Goal: Task Accomplishment & Management: Complete application form

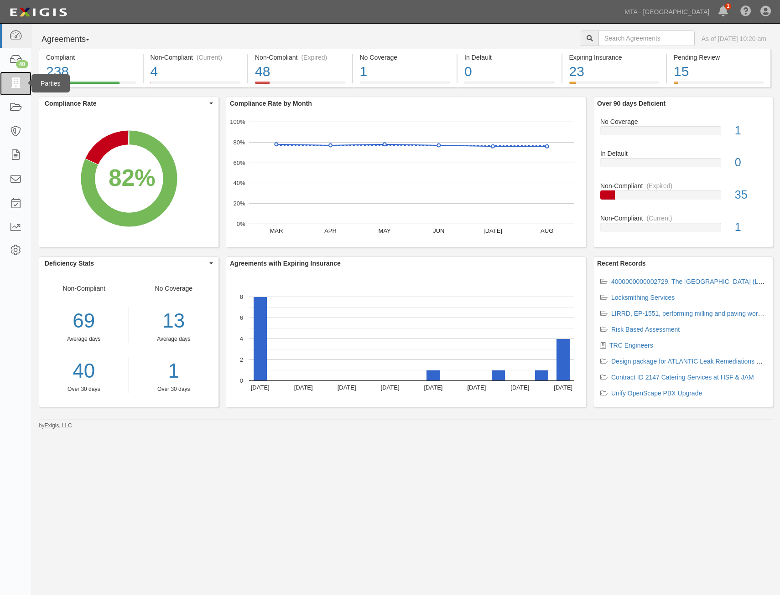
click at [21, 90] on link at bounding box center [15, 84] width 31 height 24
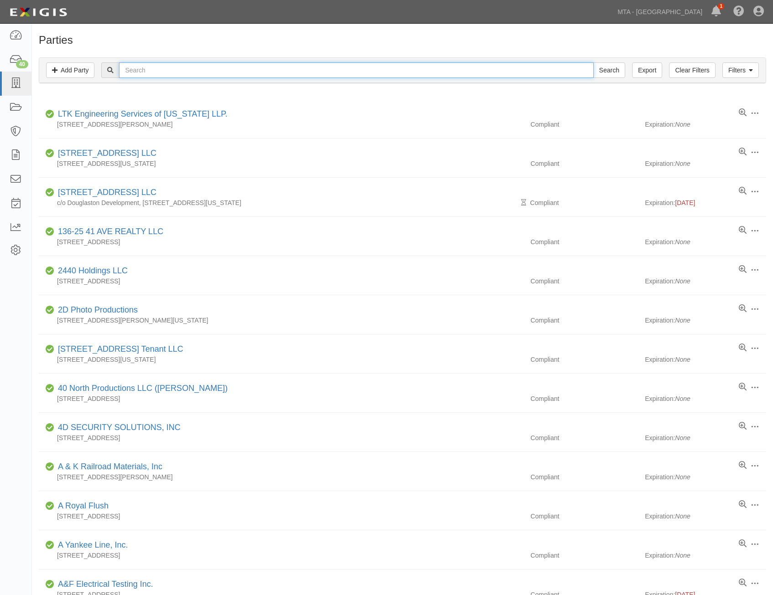
click at [246, 68] on input "text" at bounding box center [356, 70] width 474 height 16
type input "loram"
click at [593, 62] on input "Search" at bounding box center [609, 70] width 32 height 16
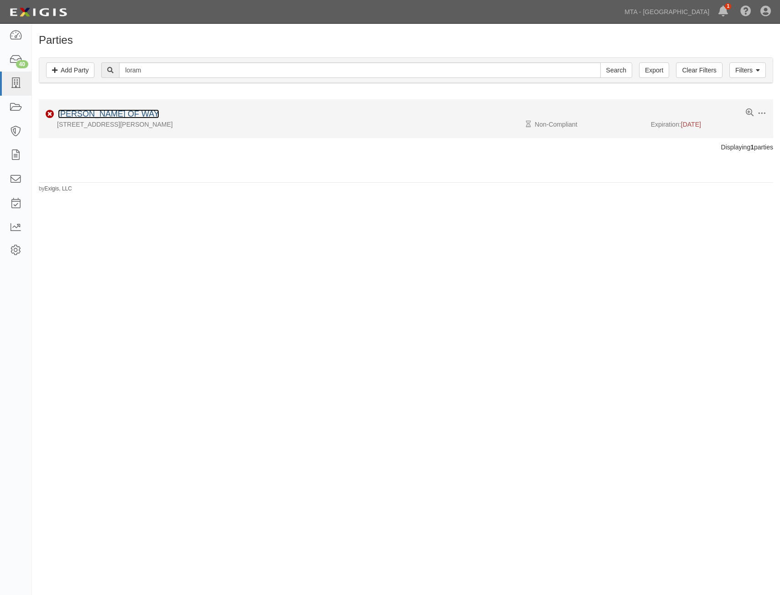
click at [135, 112] on link "LORAM MAINT OF WAY" at bounding box center [108, 113] width 101 height 9
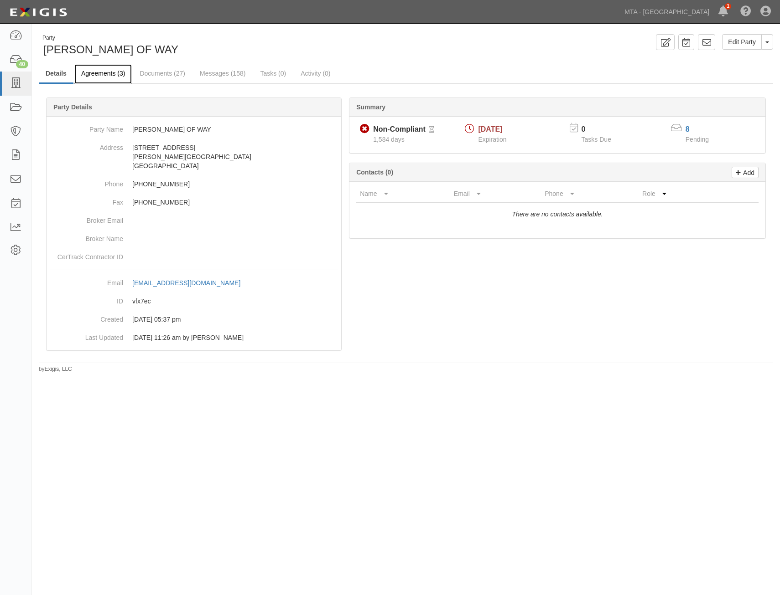
click at [95, 76] on link "Agreements (3)" at bounding box center [102, 74] width 57 height 20
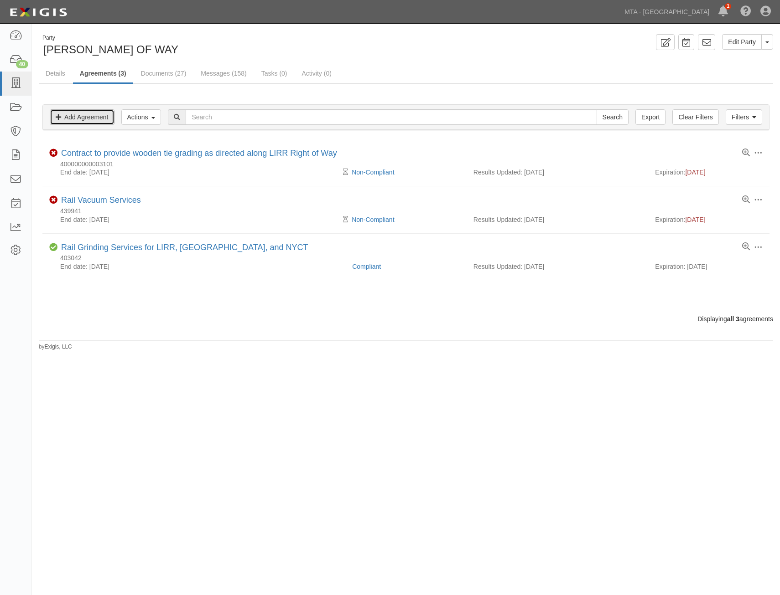
click at [99, 122] on link "Add Agreement" at bounding box center [82, 117] width 65 height 16
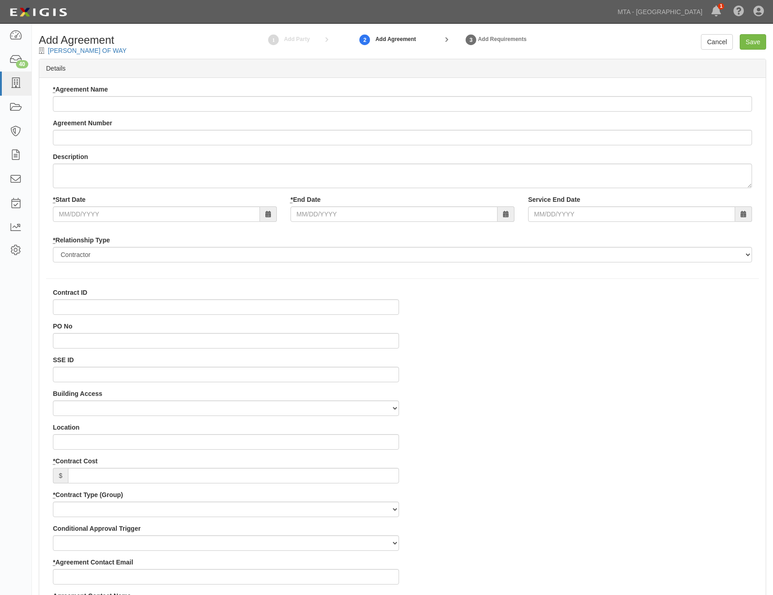
select select
click at [321, 102] on input "* Agreement Name" at bounding box center [402, 104] width 699 height 16
paste input "EP-1552"
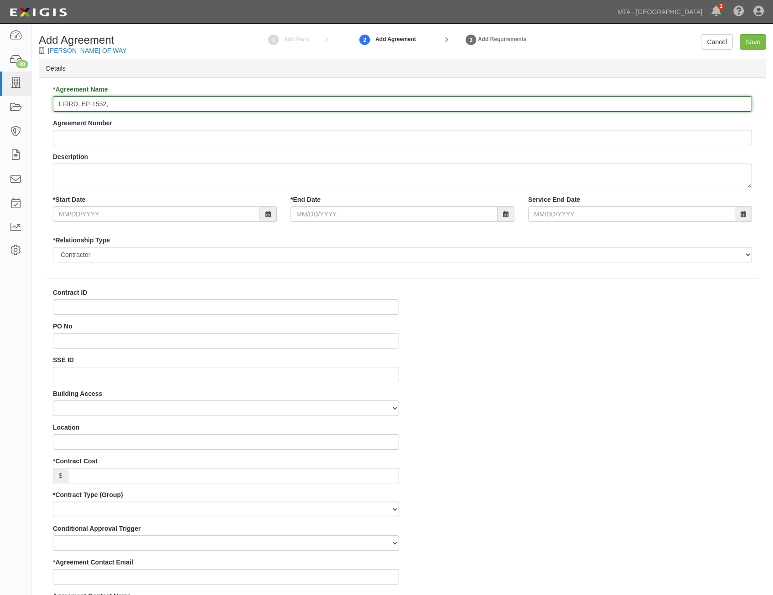
click at [412, 103] on input "LIRRD, EP-1552," at bounding box center [402, 104] width 699 height 16
paste input "dismantling, recycling, and disposal of the Standard Ballast Cleaner 8"
type input "LIRRD, EP-1552, dismantling, recycling, and disposal of the Standard Ballast Cl…"
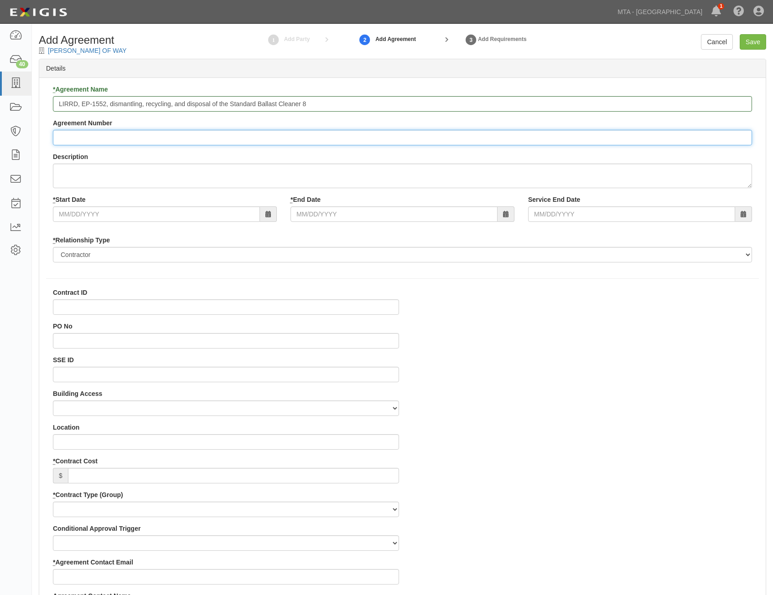
click at [192, 131] on input "Agreement Number" at bounding box center [402, 138] width 699 height 16
paste input "EP-1552"
type input "EP-1552"
click at [298, 310] on input "Contract ID" at bounding box center [226, 308] width 346 height 16
paste input "EP-1552"
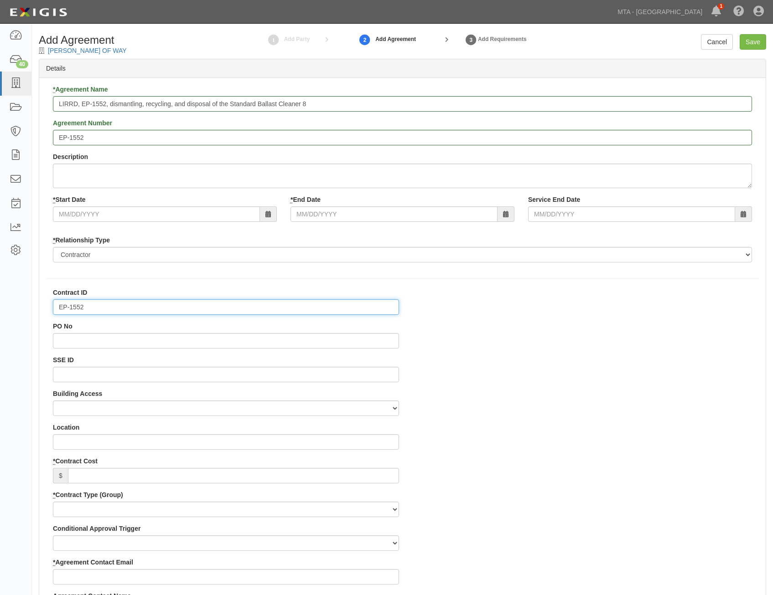
type input "EP-1552"
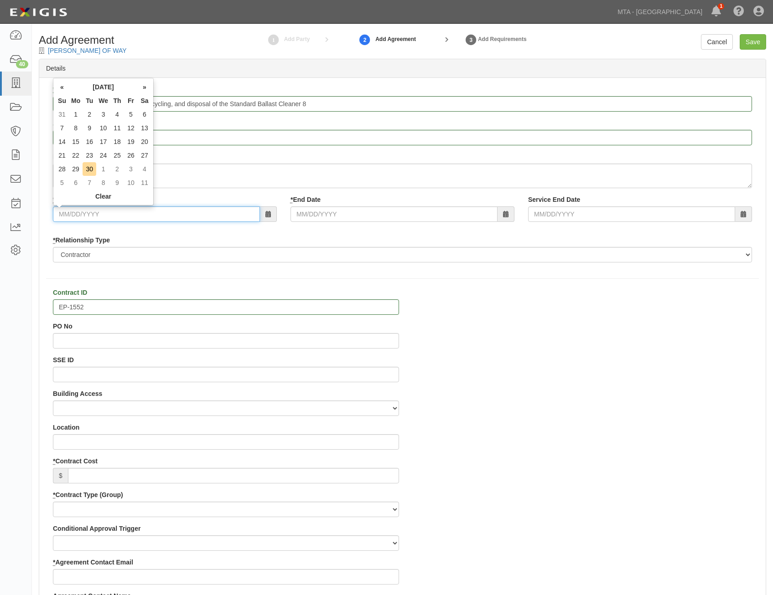
click at [184, 217] on input "* Start Date" at bounding box center [156, 215] width 207 height 16
type input "09/30/2025"
click at [352, 224] on div "* Start Date 09/30/2025 * End Date Service End Date" at bounding box center [402, 212] width 713 height 34
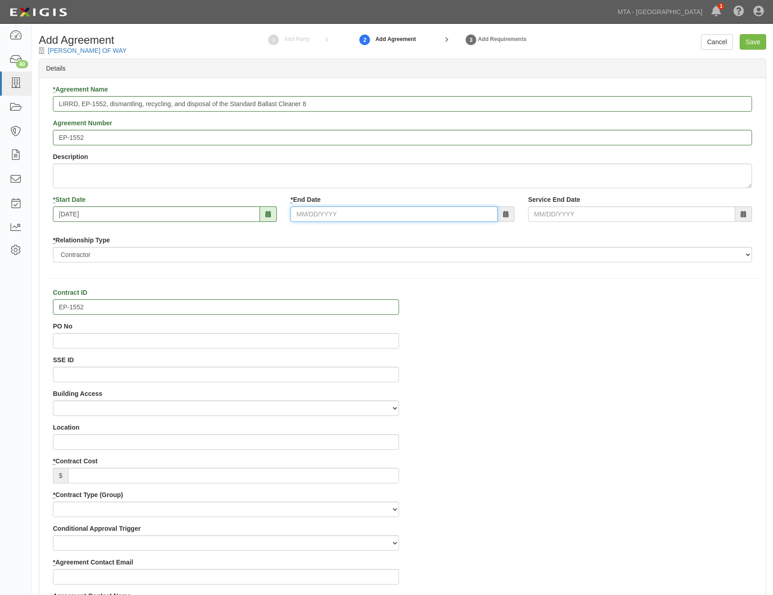
click at [362, 214] on input "* End Date" at bounding box center [393, 215] width 207 height 16
type input "12/31/2025"
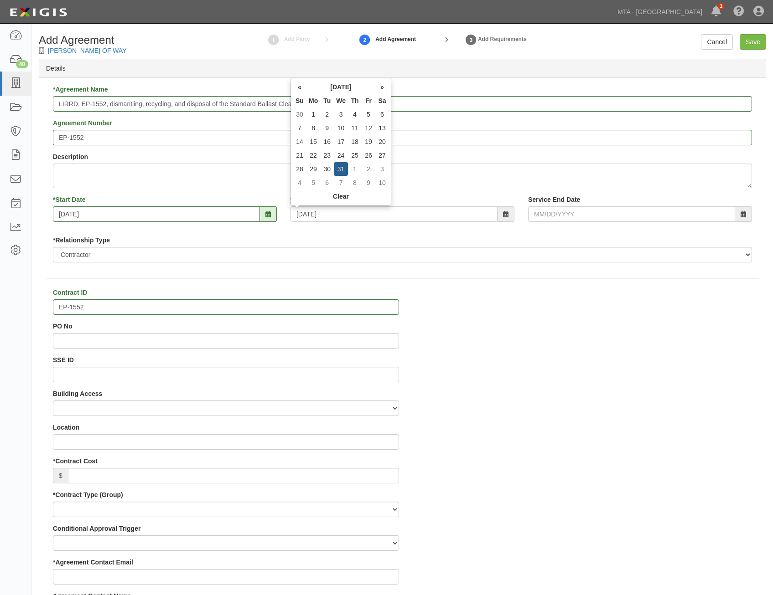
type input "12/31/2025"
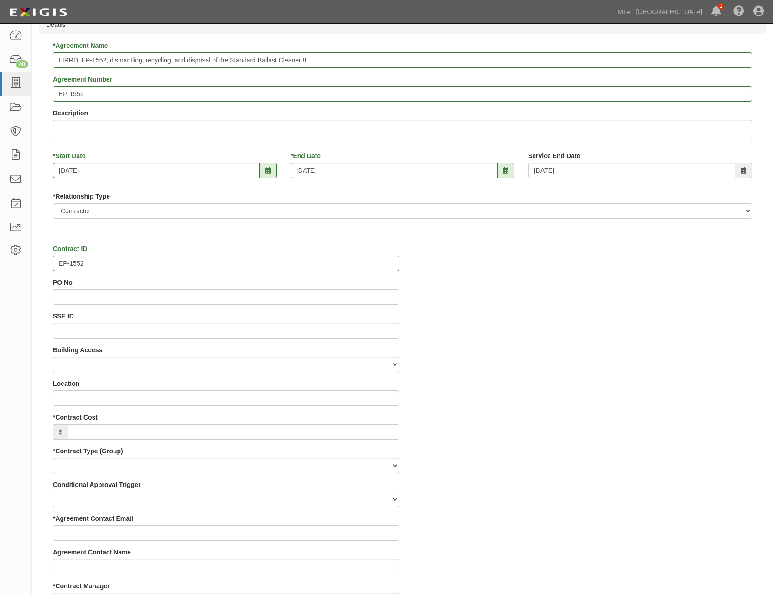
scroll to position [137, 0]
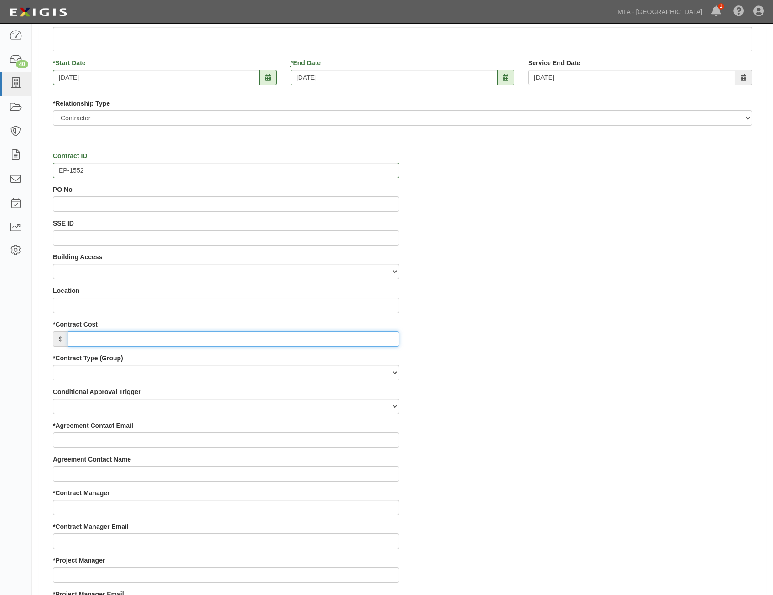
click at [378, 342] on input "* Contract Cost" at bounding box center [233, 339] width 331 height 16
type input "0"
click at [332, 373] on select "Capital Operating Not for Benefit (incls. FA, Entry Permits) Real Estate Other" at bounding box center [226, 373] width 346 height 16
select select "108"
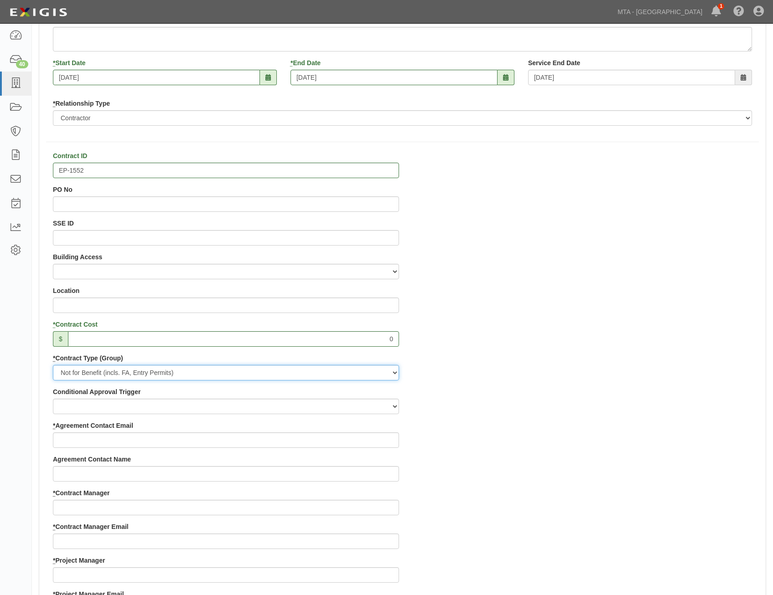
click at [53, 365] on select "Capital Operating Not for Benefit (incls. FA, Entry Permits) Real Estate Other" at bounding box center [226, 373] width 346 height 16
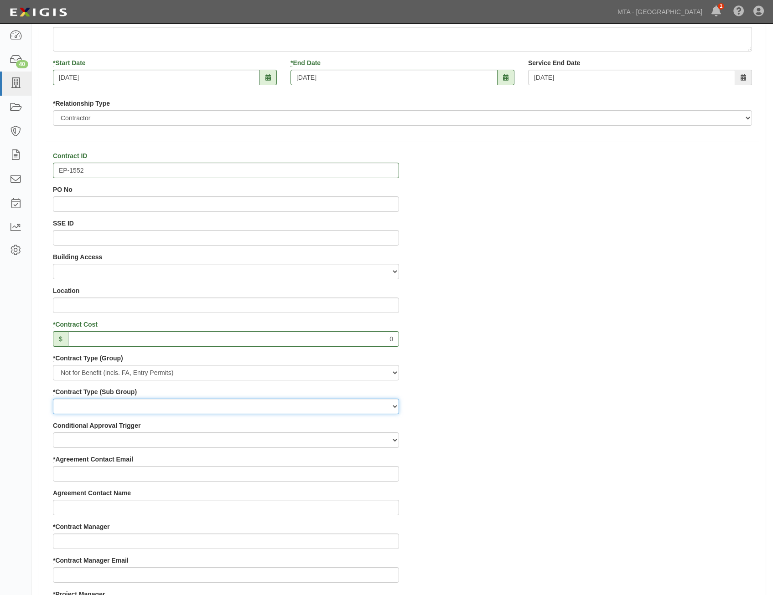
click at [341, 406] on select "Entry Permits Film Special Events Force Account (NYSDOT, CDOT, Other) NYS DEC O…" at bounding box center [226, 407] width 346 height 16
click at [53, 399] on select "Entry Permits Film Special Events Force Account (NYSDOT, CDOT, Other) NYS DEC O…" at bounding box center [226, 407] width 346 height 16
click at [319, 403] on select "Entry Permits Film Special Events Force Account (NYSDOT, CDOT, Other) NYS DEC O…" at bounding box center [226, 407] width 346 height 16
select select "188"
click at [53, 399] on select "Entry Permits Film Special Events Force Account (NYSDOT, CDOT, Other) NYS DEC O…" at bounding box center [226, 407] width 346 height 16
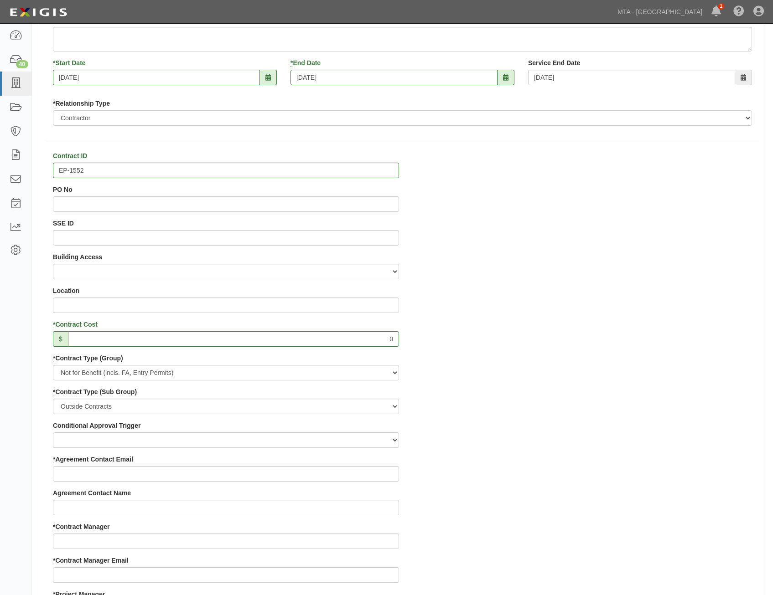
click at [550, 379] on div "Contract ID EP-1552 PO No SSE ID Building Access 2 Broadway 341/345/347 BREP 33…" at bounding box center [402, 589] width 726 height 877
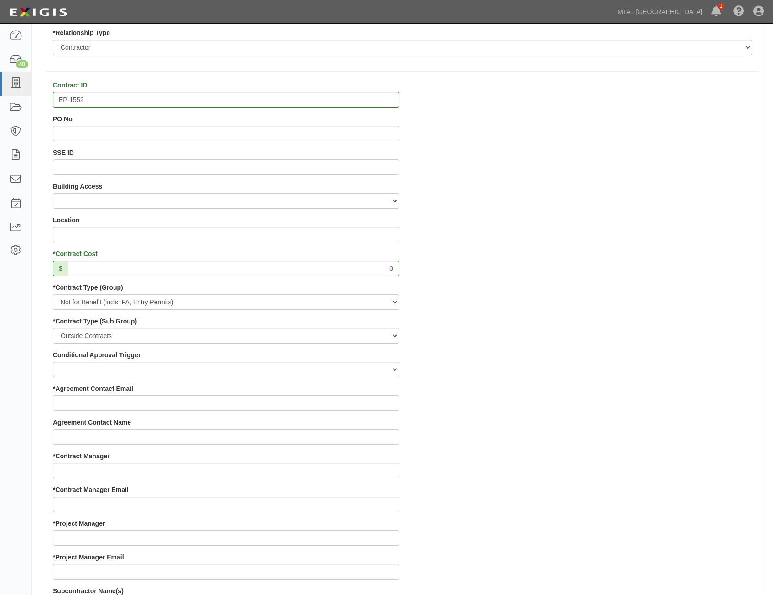
scroll to position [365, 0]
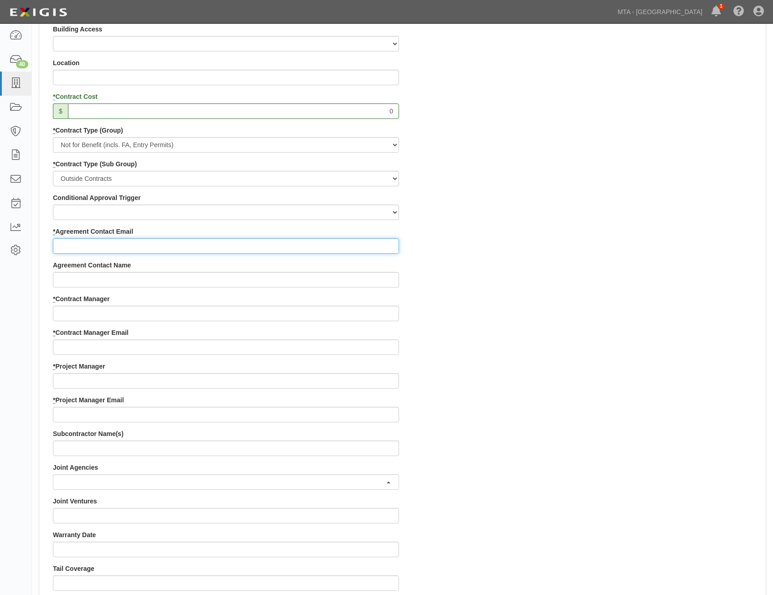
click at [375, 248] on input "* Agreement Contact Email" at bounding box center [226, 246] width 346 height 16
paste input "[PERSON_NAME][EMAIL_ADDRESS][PERSON_NAME][DOMAIN_NAME]"
type input "[PERSON_NAME][EMAIL_ADDRESS][PERSON_NAME][DOMAIN_NAME]"
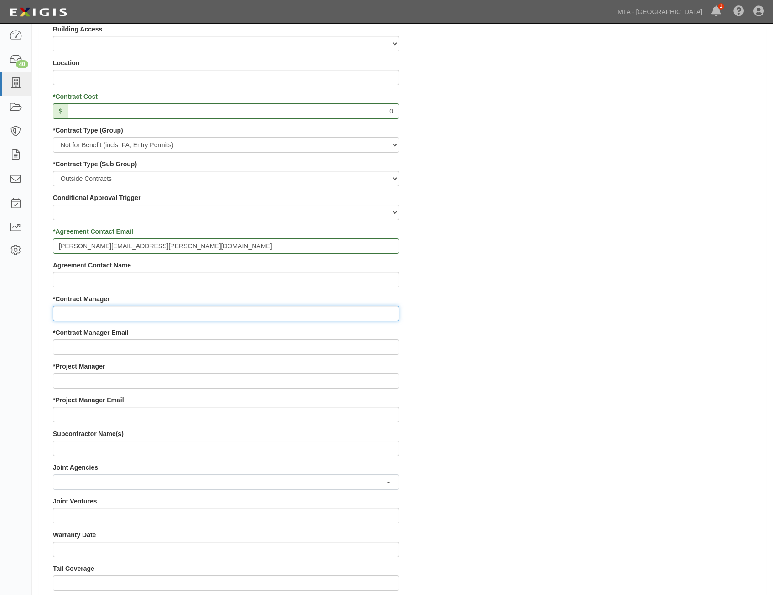
click at [334, 315] on input "* Contract Manager" at bounding box center [226, 314] width 346 height 16
paste input "[PERSON_NAME]"
type input "[PERSON_NAME]"
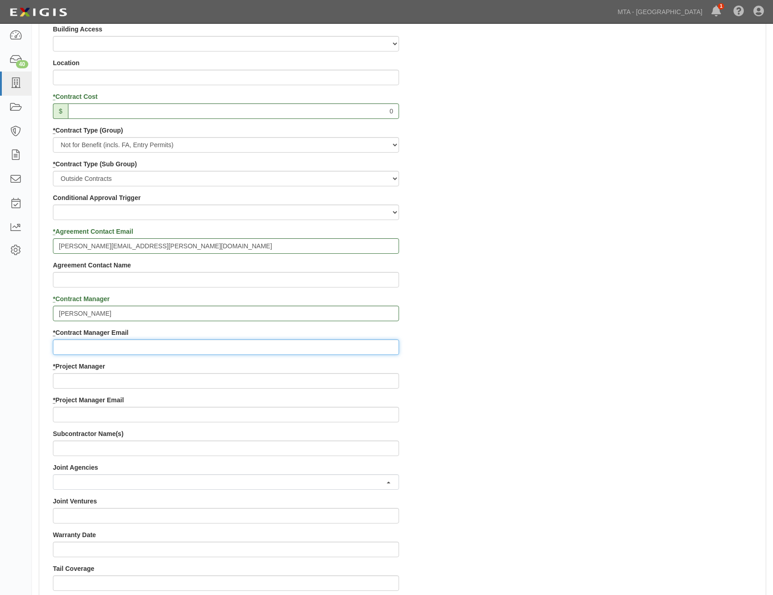
click at [328, 342] on input "* Contract Manager Email" at bounding box center [226, 348] width 346 height 16
paste input "ccshen@lirr.org"
type input "ccshen@lirr.org"
click at [557, 376] on div "Contract ID EP-1552 PO No SSE ID Building Access 2 Broadway 341/345/347 BREP 33…" at bounding box center [402, 361] width 726 height 877
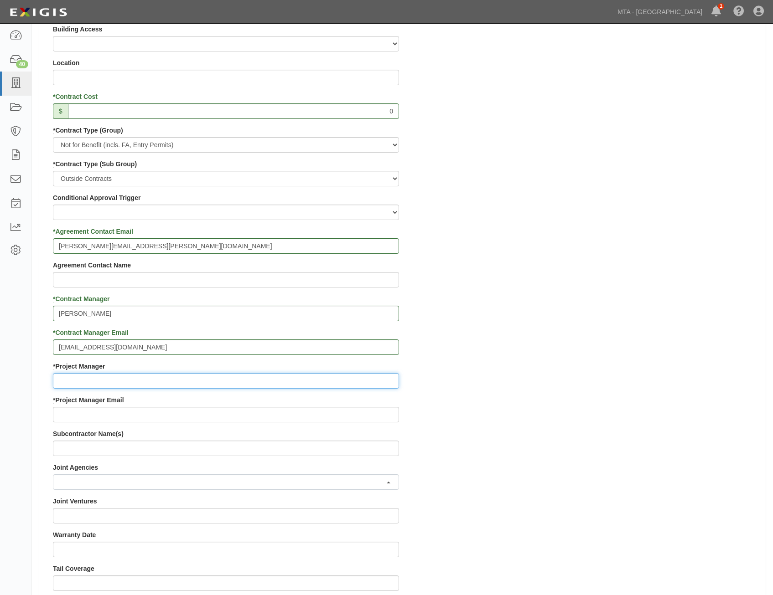
click at [316, 380] on input "* Project Manager" at bounding box center [226, 381] width 346 height 16
paste input "Paul Nebab"
type input "Paul Nebab"
click at [447, 400] on div "Contract ID EP-1552 PO No SSE ID Building Access 2 Broadway 341/345/347 BREP 33…" at bounding box center [402, 361] width 726 height 877
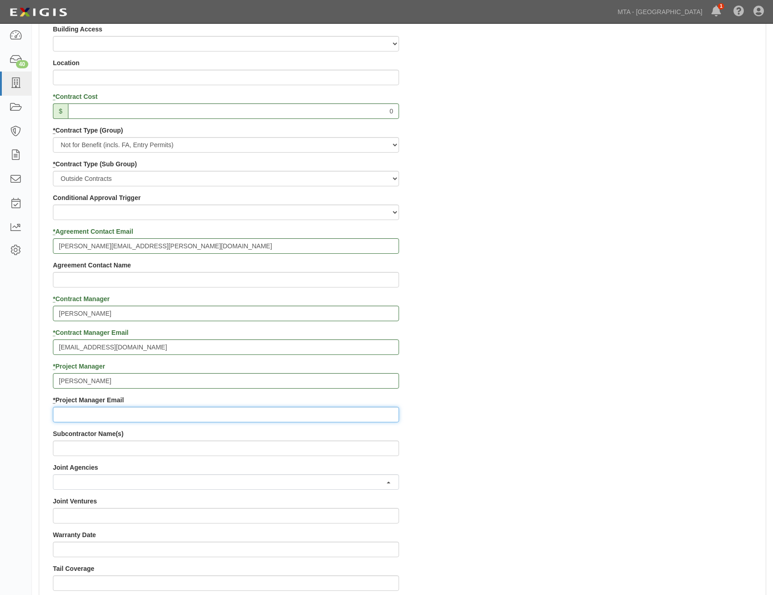
click at [240, 415] on input "* Project Manager Email" at bounding box center [226, 415] width 346 height 16
paste input "pgnebab@lirr.org"
type input "pgnebab@lirr.org"
drag, startPoint x: 637, startPoint y: 377, endPoint x: 632, endPoint y: 367, distance: 10.6
click at [637, 377] on div "Contract ID EP-1552 PO No SSE ID Building Access 2 Broadway 341/345/347 BREP 33…" at bounding box center [402, 361] width 726 height 877
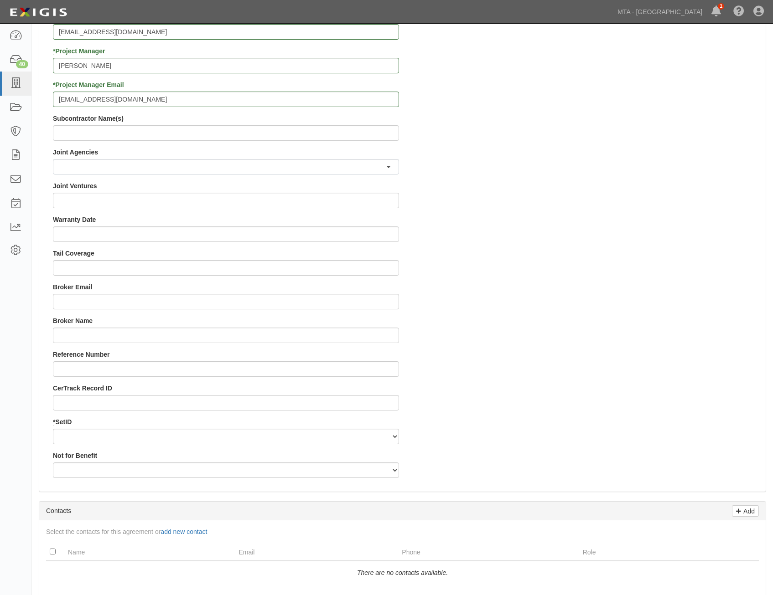
scroll to position [684, 0]
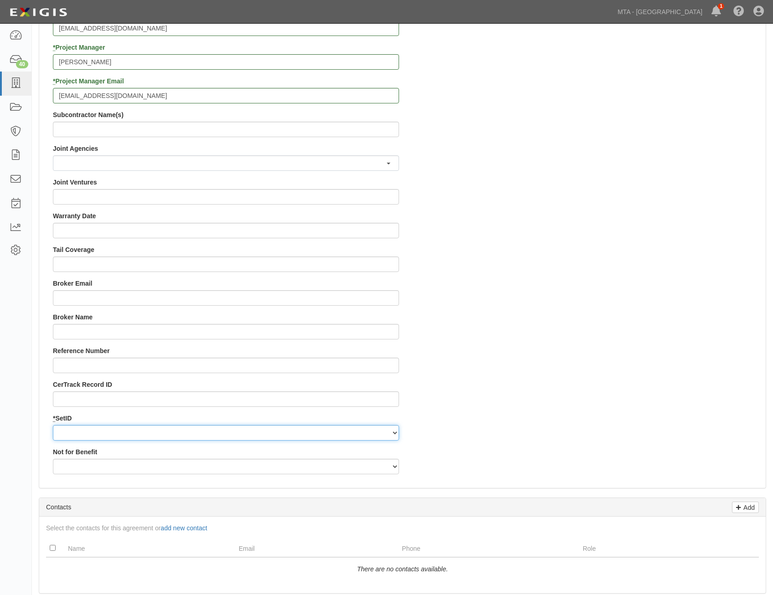
drag, startPoint x: 362, startPoint y: 437, endPoint x: 361, endPoint y: 442, distance: 5.0
click at [362, 437] on select "LIRRD" at bounding box center [226, 433] width 346 height 16
select select "93"
click at [53, 425] on select "LIRRD" at bounding box center [226, 433] width 346 height 16
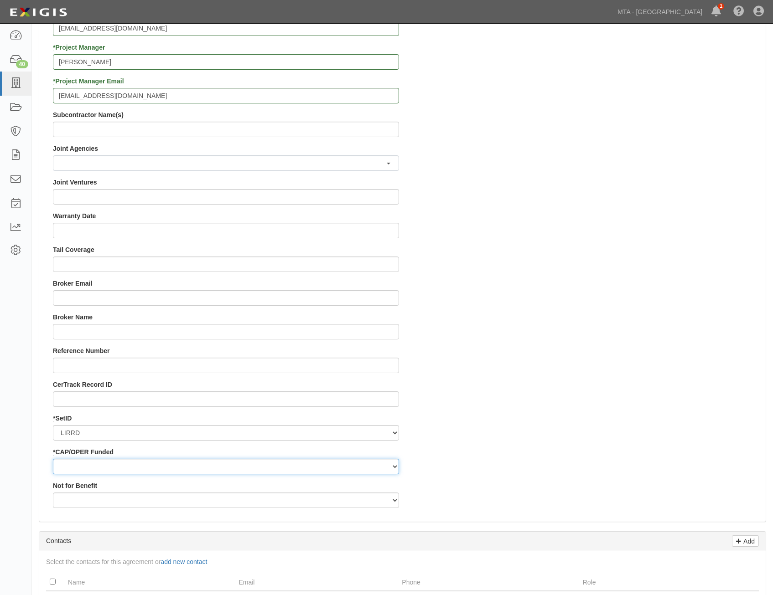
click at [352, 466] on select "Capital Operating" at bounding box center [226, 467] width 346 height 16
select select "353"
click at [53, 459] on select "Capital Operating" at bounding box center [226, 467] width 346 height 16
click at [522, 434] on div "Contract ID EP-1552 PO No SSE ID Building Access 2 Broadway 341/345/347 BREP 33…" at bounding box center [402, 59] width 726 height 911
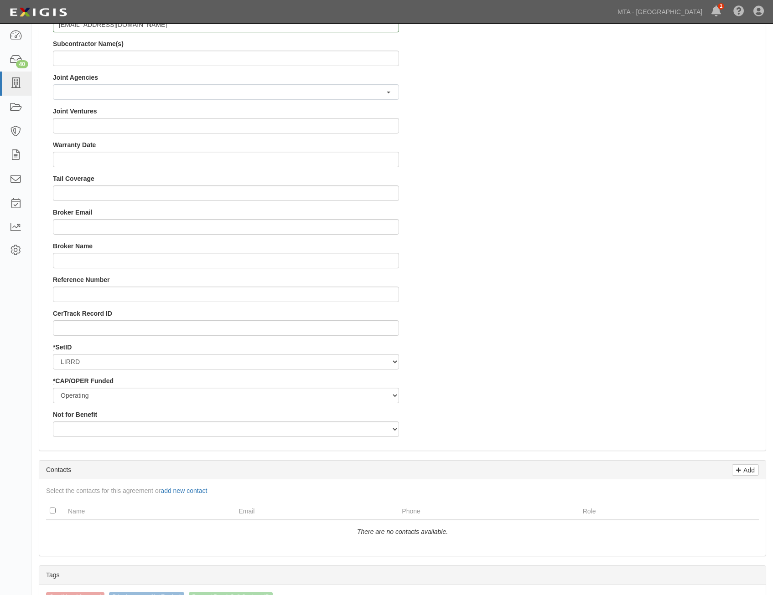
scroll to position [957, 0]
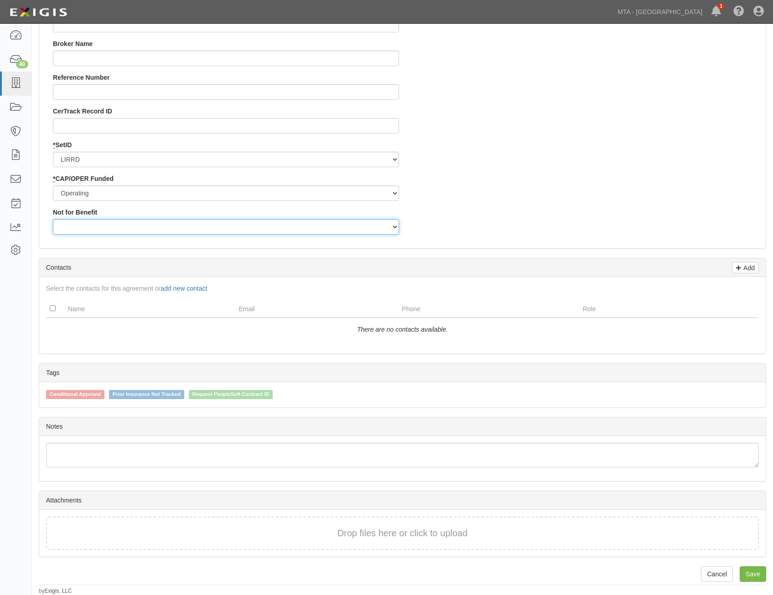
click at [312, 228] on select "Yes No" at bounding box center [226, 227] width 346 height 16
select select "501"
click at [53, 219] on select "Yes No" at bounding box center [226, 227] width 346 height 16
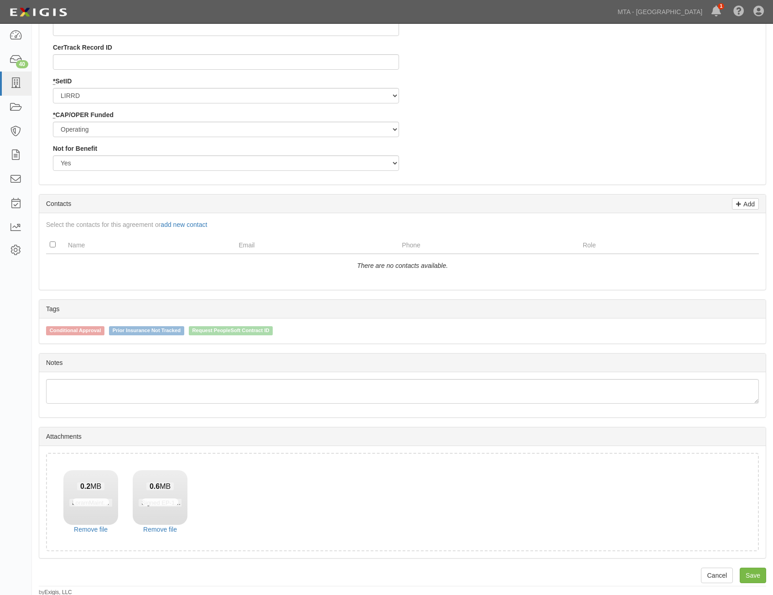
scroll to position [1023, 0]
click at [754, 579] on link "Save" at bounding box center [752, 575] width 26 height 16
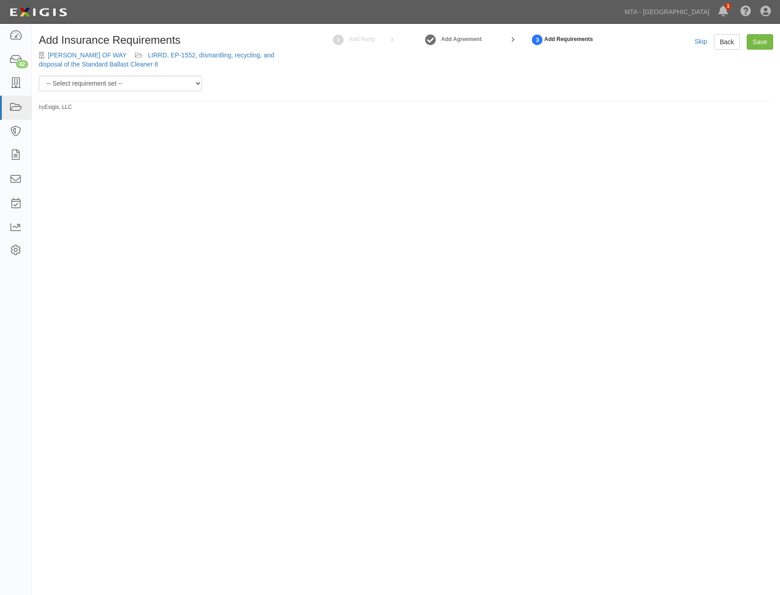
click at [181, 75] on div "Add Insurance Requirements LORAM MAINT OF WAY LIRRD, EP-1552, dismantling, recy…" at bounding box center [156, 54] width 249 height 41
click at [179, 82] on select "-- Select requirement set -- Basic Basic Enhanced Option for Operating Agreemen…" at bounding box center [120, 84] width 163 height 16
select select "21208"
click at [39, 76] on select "-- Select requirement set -- Basic Basic Enhanced Option for Operating Agreemen…" at bounding box center [120, 84] width 163 height 16
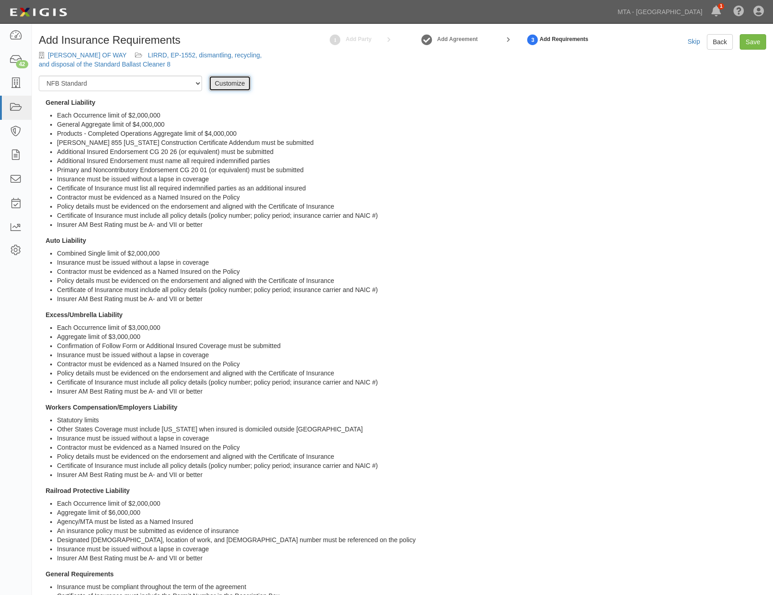
click at [236, 85] on link "Customize" at bounding box center [230, 84] width 42 height 16
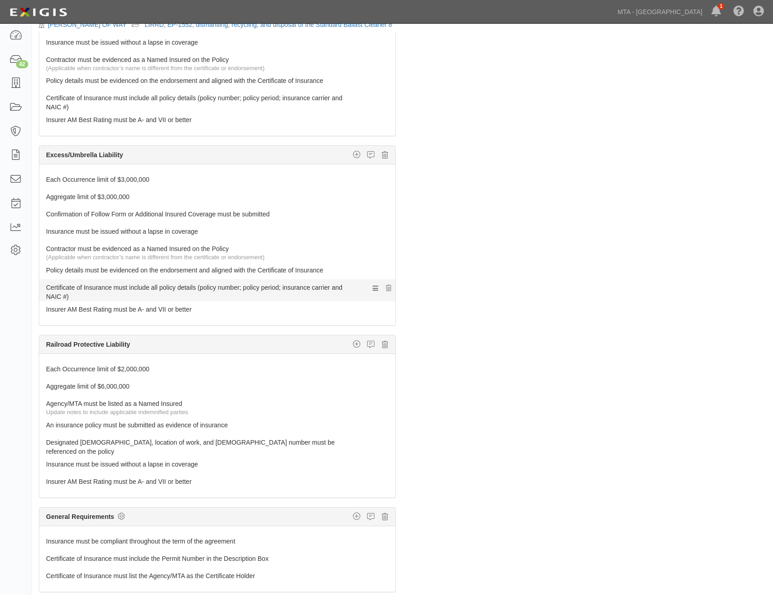
scroll to position [46, 0]
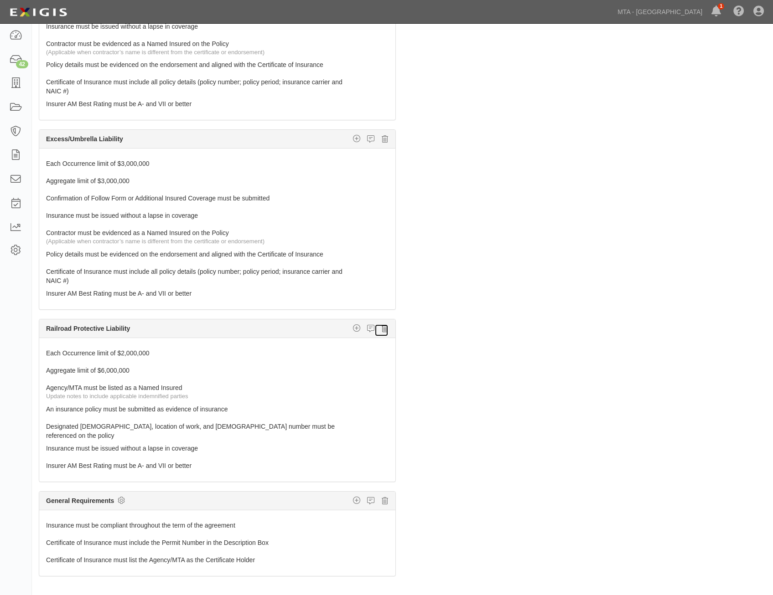
click at [382, 328] on icon at bounding box center [385, 329] width 6 height 8
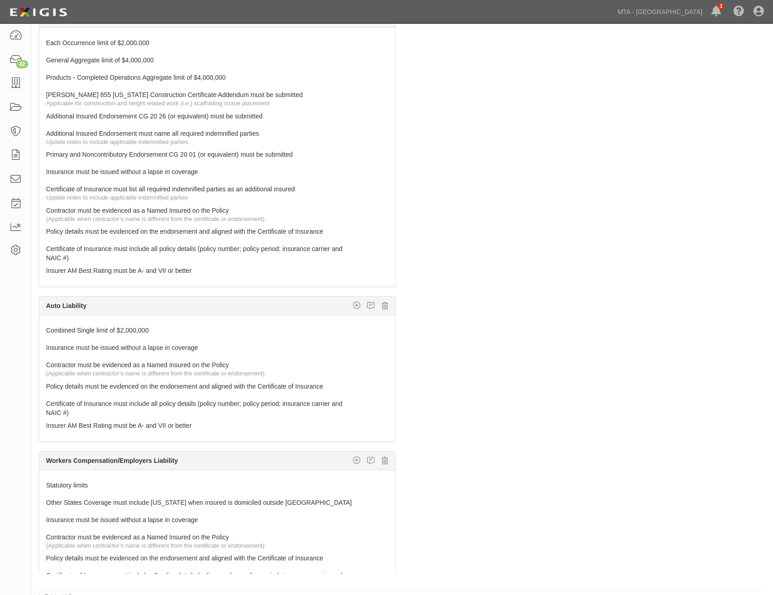
scroll to position [0, 0]
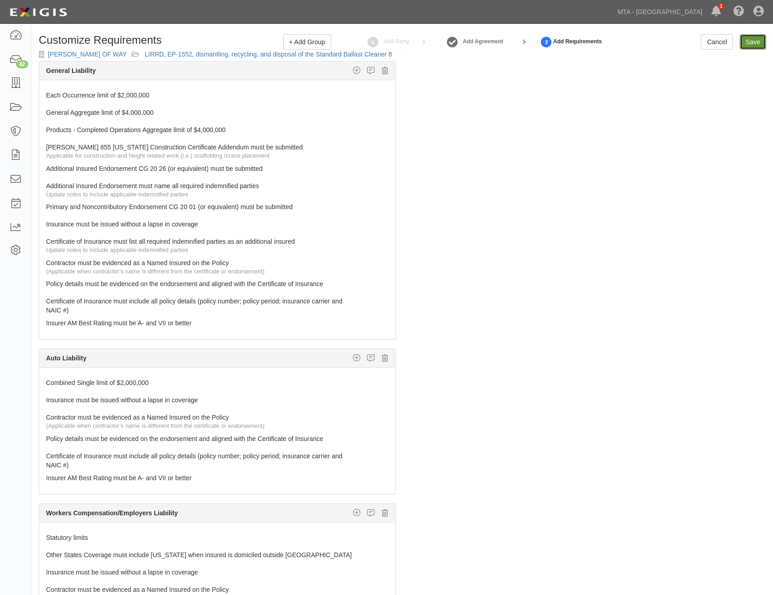
click at [753, 42] on input "Save" at bounding box center [752, 42] width 26 height 16
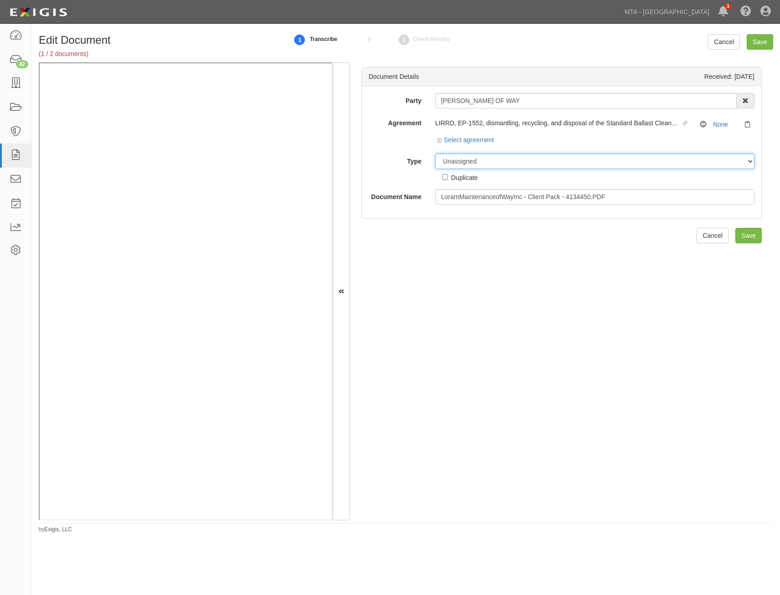
click at [603, 154] on select "Unassigned Binder Cancellation Notice Certificate Contract Endorsement Insuranc…" at bounding box center [594, 162] width 319 height 16
select select "CertificateDetail"
click at [435, 154] on select "Unassigned Binder Cancellation Notice Certificate Contract Endorsement Insuranc…" at bounding box center [594, 162] width 319 height 16
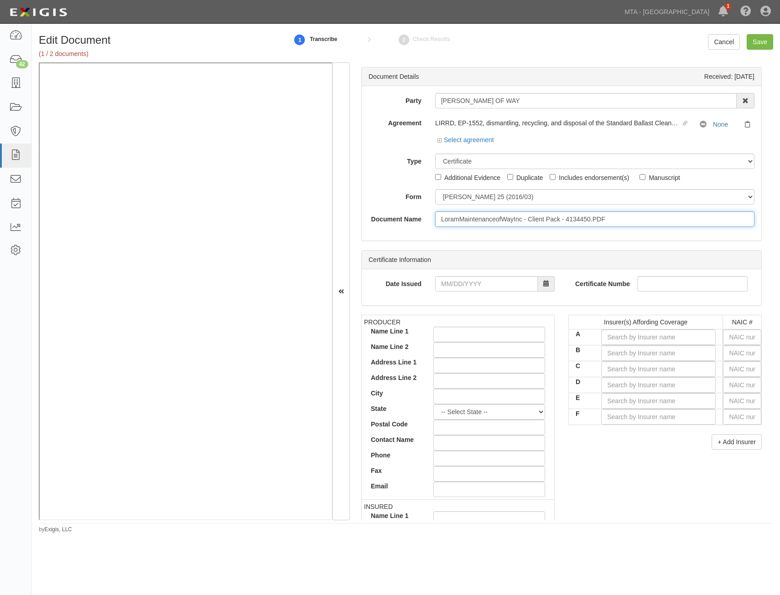
click at [600, 216] on input "LoramMaintenanceofWayInc - Client Pack - 4134450.PDF" at bounding box center [594, 220] width 319 height 16
type input "COI with AIE"
click at [649, 237] on div "Party LORAM MAINT OF WAY 1065 Atlantic Avenue LLC 1065 Atlantic Avenue LLC 136-…" at bounding box center [561, 163] width 399 height 155
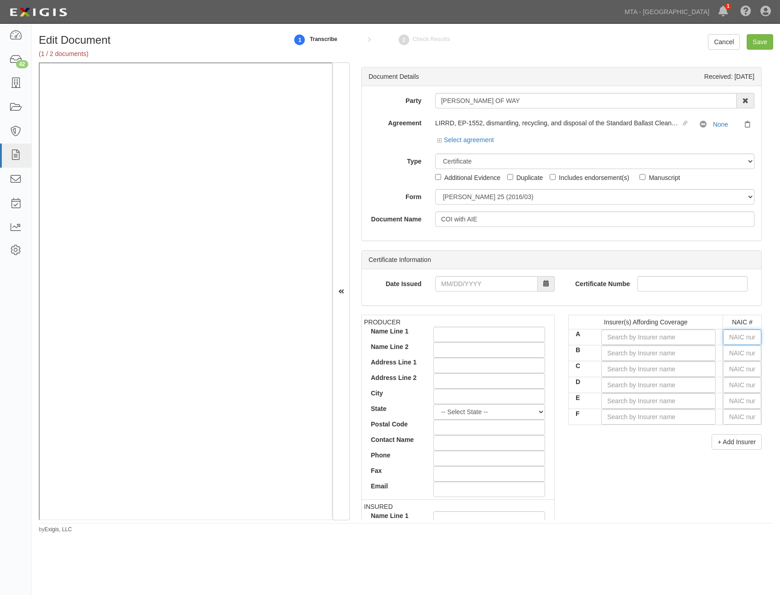
click at [736, 341] on input "text" at bounding box center [742, 338] width 38 height 16
type input "25232"
type input "2"
type input "22667"
type input "22"
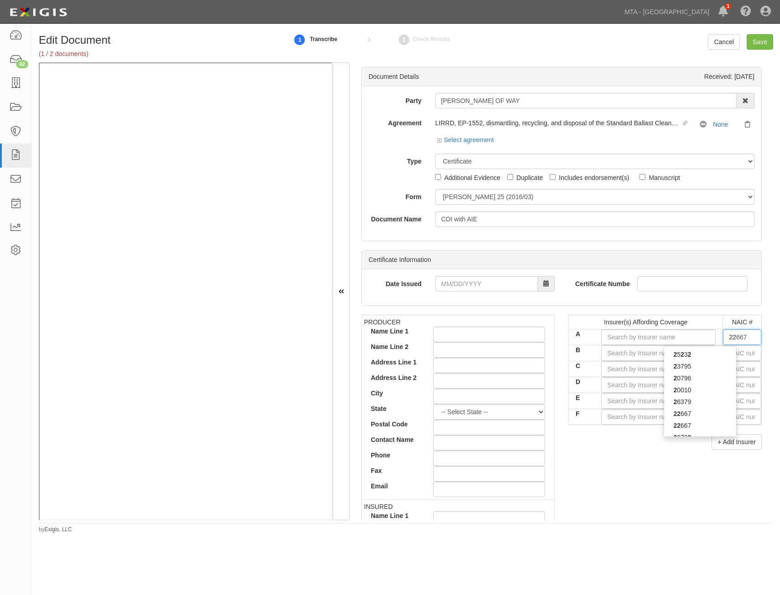
type input "22330"
type input "223"
type input "22322"
type input "2232"
type input "22322"
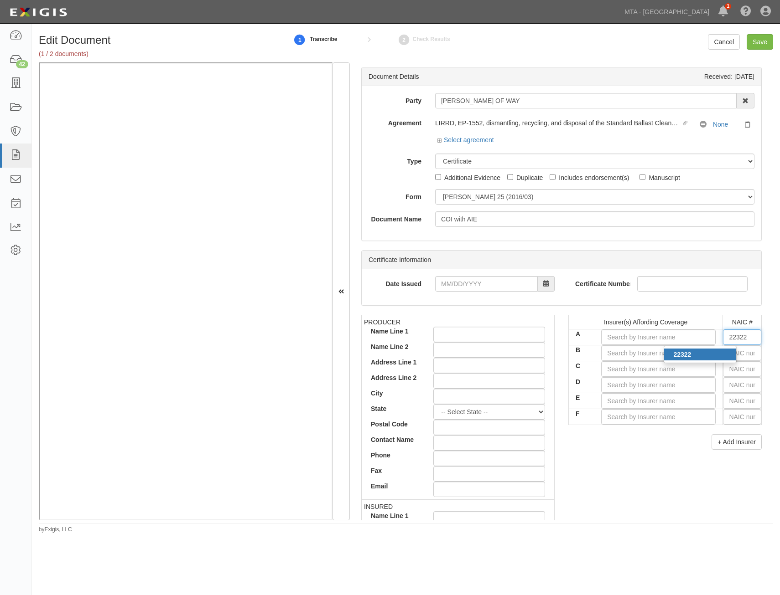
click at [721, 354] on div "22322" at bounding box center [700, 355] width 72 height 12
type input "Greenwich Insurance Company (A+ XV Rating)"
type input "22322"
click at [742, 352] on input "text" at bounding box center [742, 354] width 38 height 16
type input "25232"
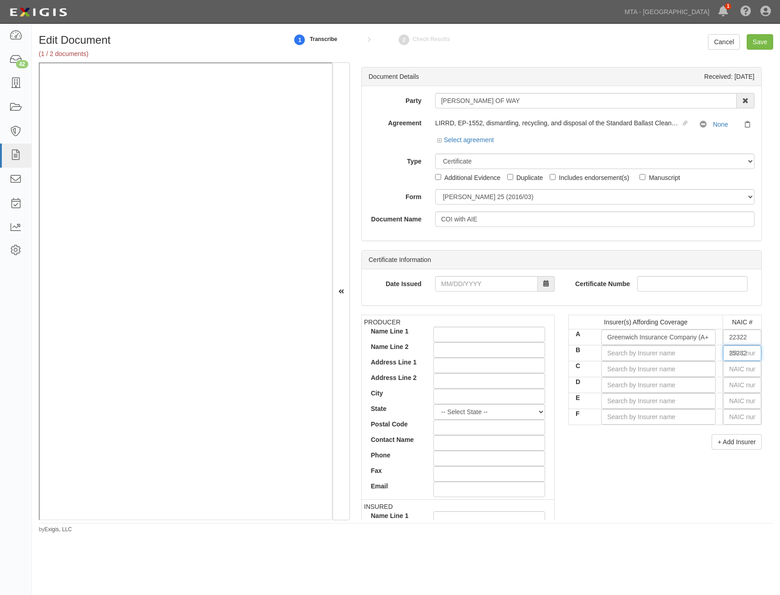
type input "2"
type input "24856"
type input "24"
type input "24503"
type input "245"
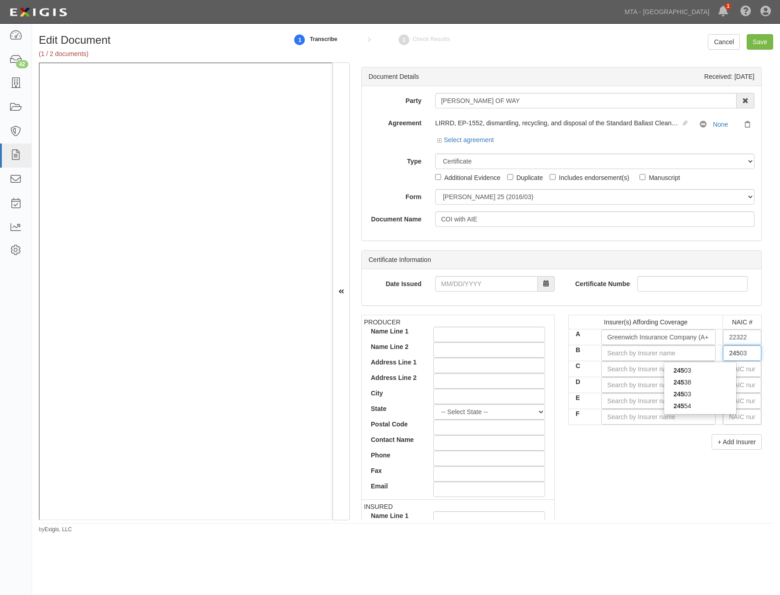
type input "24554"
type input "2455"
type input "24554"
click at [708, 372] on div "24554" at bounding box center [700, 371] width 72 height 12
type input "XL Insurance America, Inc. (A+ XV Rating)"
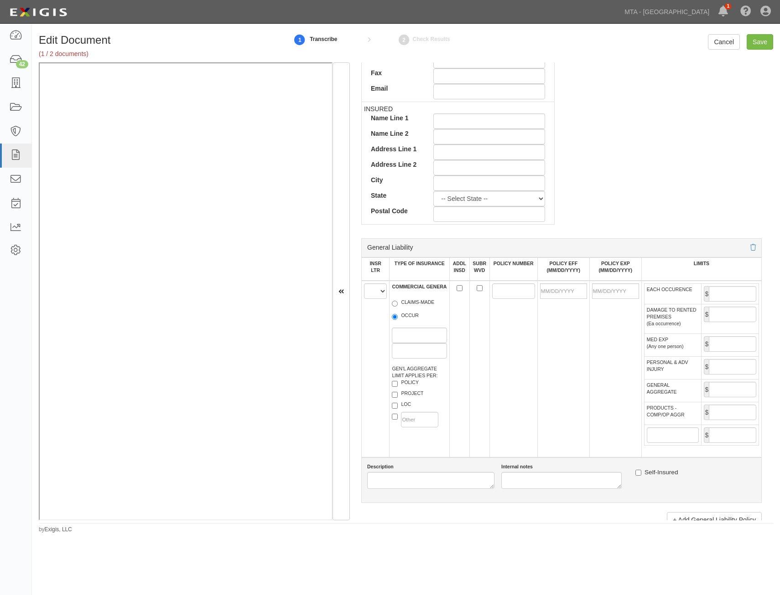
scroll to position [547, 0]
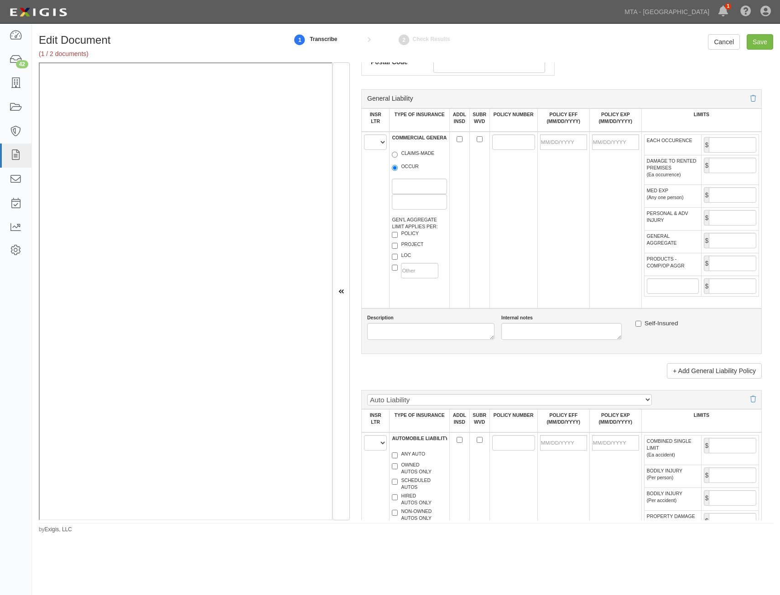
type input "24554"
click at [374, 142] on select "A B C D E F" at bounding box center [375, 142] width 23 height 16
select select "A"
click at [364, 134] on select "A B C D E F" at bounding box center [375, 142] width 23 height 16
click at [414, 168] on label "OCCUR" at bounding box center [405, 167] width 27 height 9
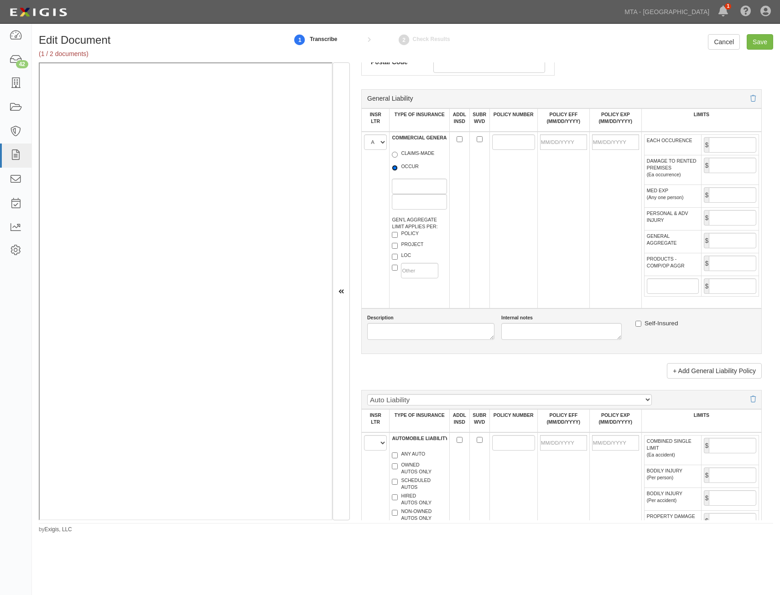
click at [398, 168] on input "OCCUR" at bounding box center [395, 168] width 6 height 6
radio input "true"
click at [415, 230] on label "POLICY" at bounding box center [405, 234] width 27 height 9
click at [398, 232] on input "POLICY" at bounding box center [395, 235] width 6 height 6
checkbox input "true"
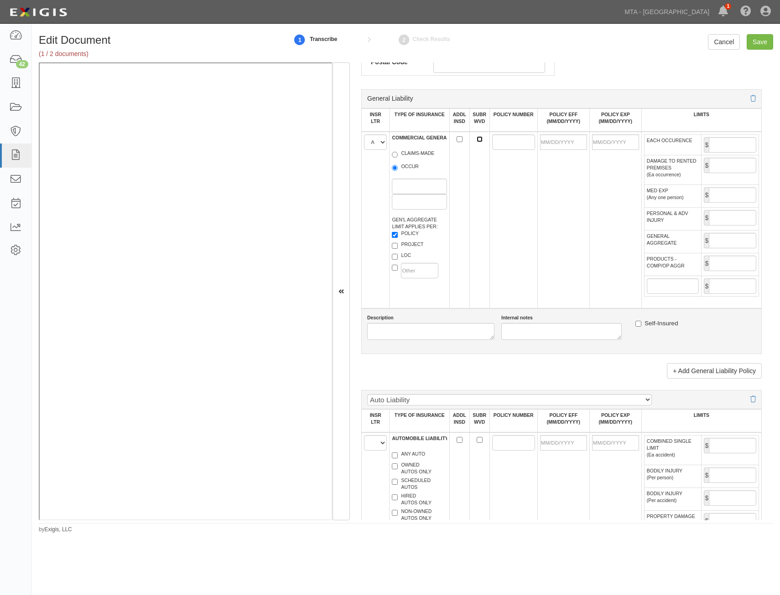
click at [476, 138] on input "SUBR WVD" at bounding box center [479, 139] width 6 height 6
checkbox input "true"
click at [505, 142] on input "POLICY NUMBER" at bounding box center [513, 142] width 43 height 16
paste input "RGD943806204"
type input "RGD943806204"
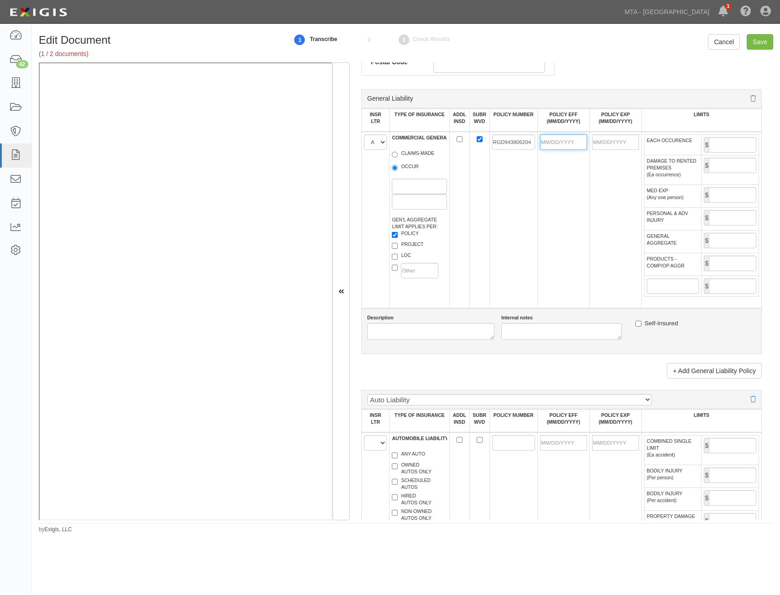
click at [572, 143] on input "POLICY EFF (MM/DD/YYYY)" at bounding box center [563, 142] width 47 height 16
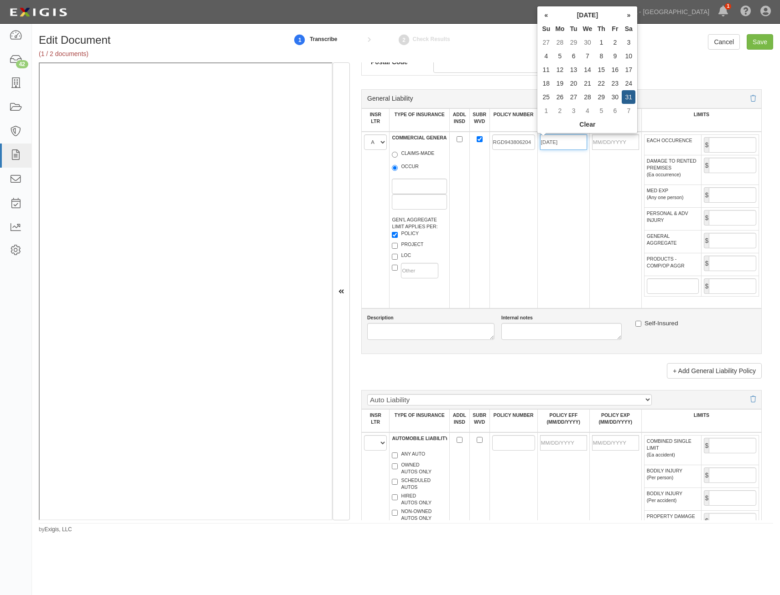
type input "05/31/2025"
type input "[DATE]"
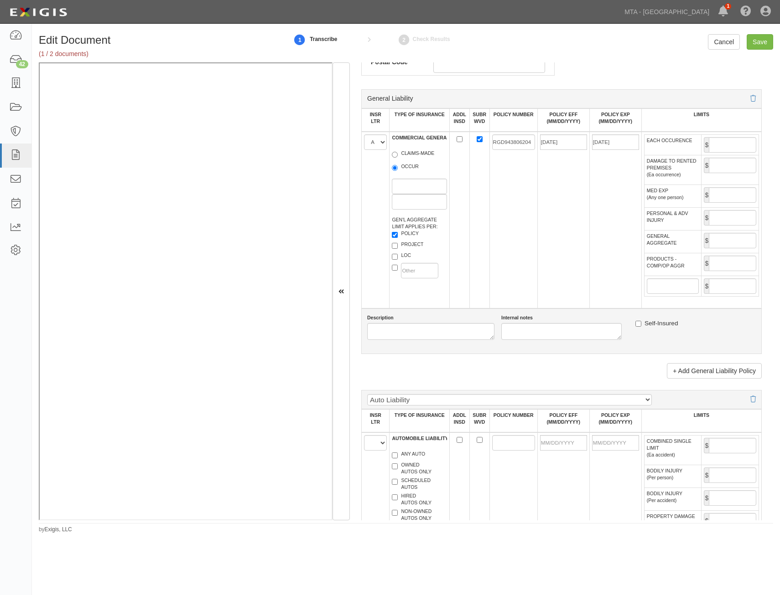
click at [526, 227] on td "RGD943806204" at bounding box center [513, 220] width 48 height 177
click at [731, 144] on input "EACH OCCURENCE" at bounding box center [731, 145] width 47 height 16
type input "2,000,000"
click at [473, 211] on td at bounding box center [479, 220] width 20 height 177
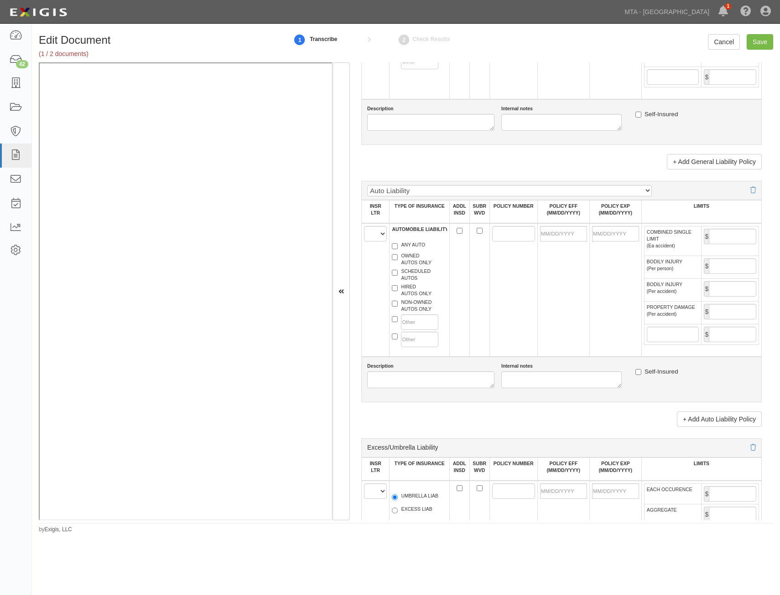
scroll to position [775, 0]
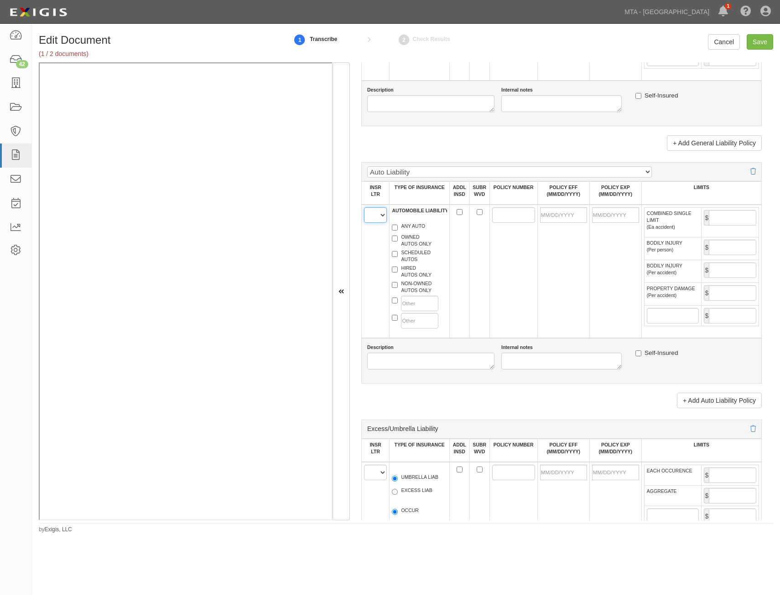
click at [370, 220] on select "A B C D E F" at bounding box center [375, 215] width 23 height 16
select select "A"
click at [364, 207] on select "A B C D E F" at bounding box center [375, 215] width 23 height 16
click at [417, 227] on label "ANY AUTO" at bounding box center [408, 227] width 33 height 9
click at [398, 227] on input "ANY AUTO" at bounding box center [395, 228] width 6 height 6
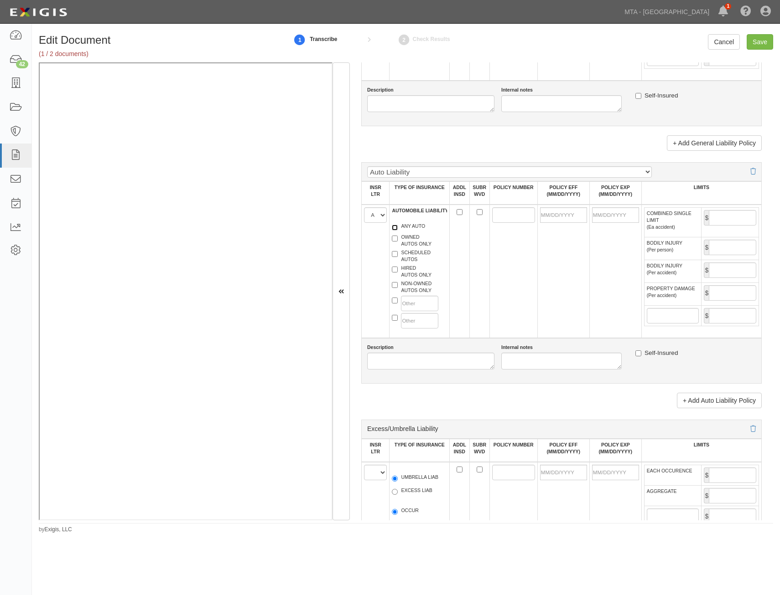
checkbox input "true"
click at [477, 211] on input "SUBR WVD" at bounding box center [479, 212] width 6 height 6
checkbox input "true"
click at [496, 215] on input "POLICY NUMBER" at bounding box center [513, 215] width 43 height 16
paste input "RAD943806104"
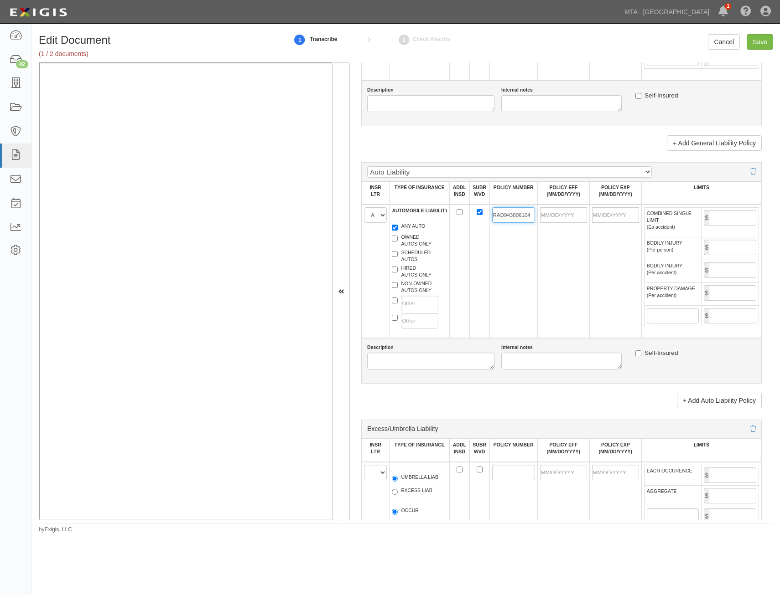
type input "RAD943806104"
click at [579, 241] on td at bounding box center [563, 272] width 52 height 134
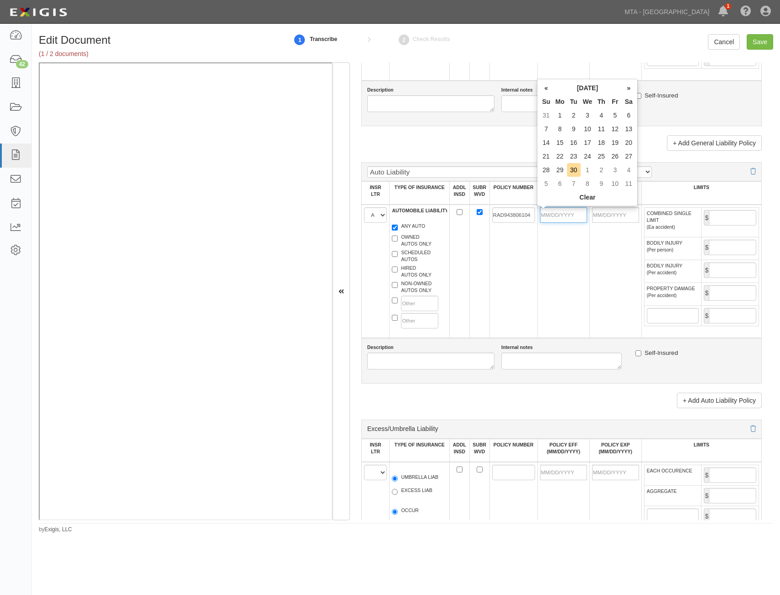
drag, startPoint x: 574, startPoint y: 217, endPoint x: 547, endPoint y: 246, distance: 39.7
click at [574, 217] on input "POLICY EFF (MM/DD/YYYY)" at bounding box center [563, 215] width 47 height 16
type input "05/31/2025"
type input "05/31/2026"
click at [522, 274] on td "RAD943806104" at bounding box center [513, 272] width 48 height 134
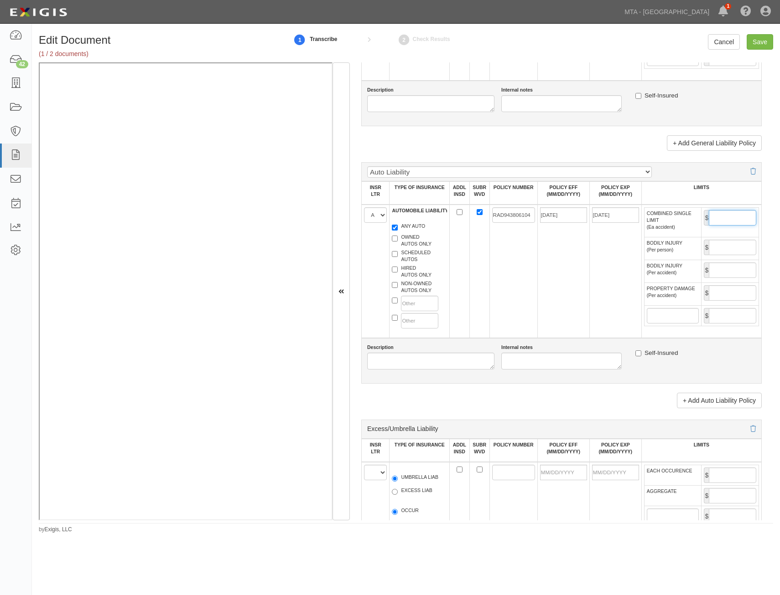
click at [740, 212] on input "COMBINED SINGLE LIMIT (Ea accident)" at bounding box center [731, 218] width 47 height 16
type input "2,000,000"
click at [549, 274] on td "05/31/2025" at bounding box center [563, 272] width 52 height 134
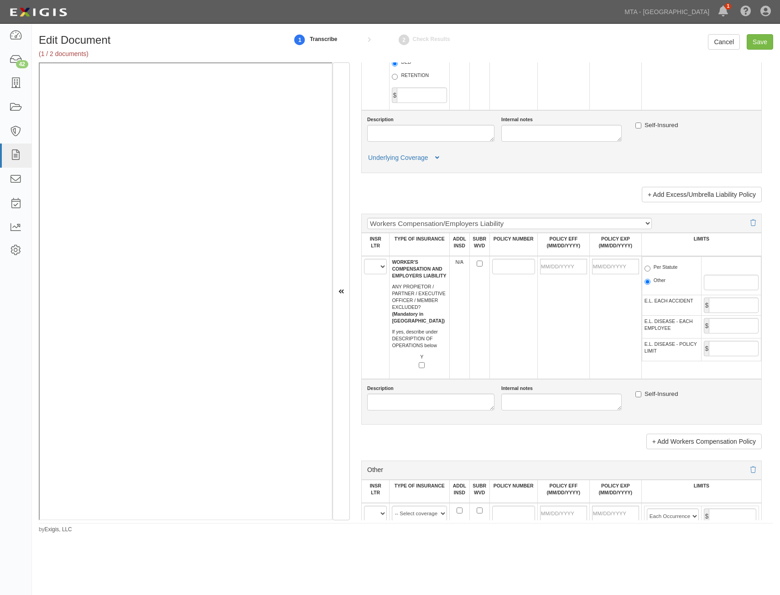
scroll to position [1277, 0]
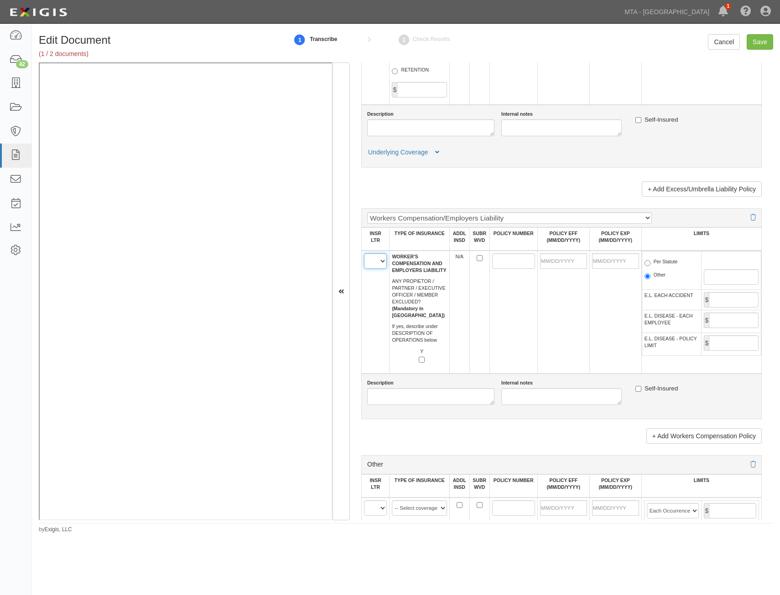
click at [378, 264] on select "A B C D E F" at bounding box center [375, 261] width 23 height 16
select select "B"
click at [364, 253] on select "A B C D E F" at bounding box center [375, 261] width 23 height 16
click at [479, 259] on input "SUBR WVD" at bounding box center [479, 258] width 6 height 6
checkbox input "true"
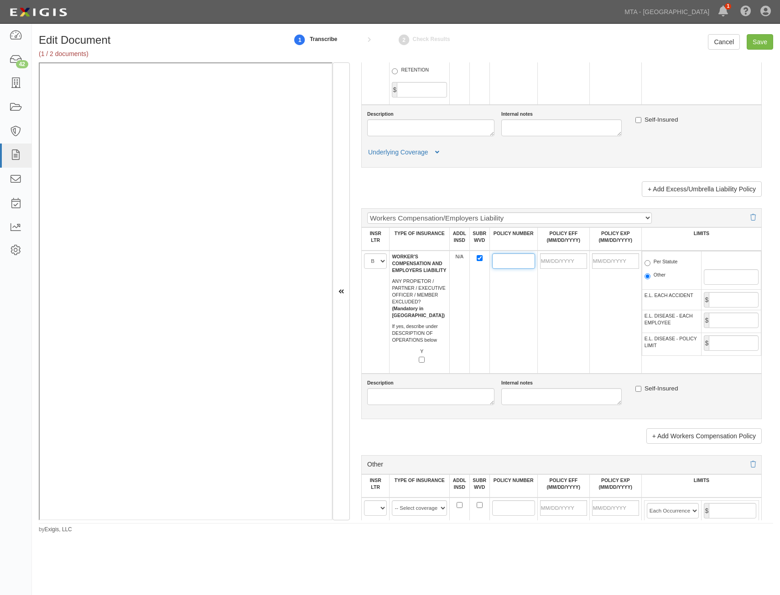
click at [497, 258] on input "POLICY NUMBER" at bounding box center [513, 261] width 43 height 16
paste input "RWD943552504"
type input "RWD943552504"
drag, startPoint x: 569, startPoint y: 259, endPoint x: 564, endPoint y: 263, distance: 6.4
click at [569, 259] on input "POLICY EFF (MM/DD/YYYY)" at bounding box center [563, 261] width 47 height 16
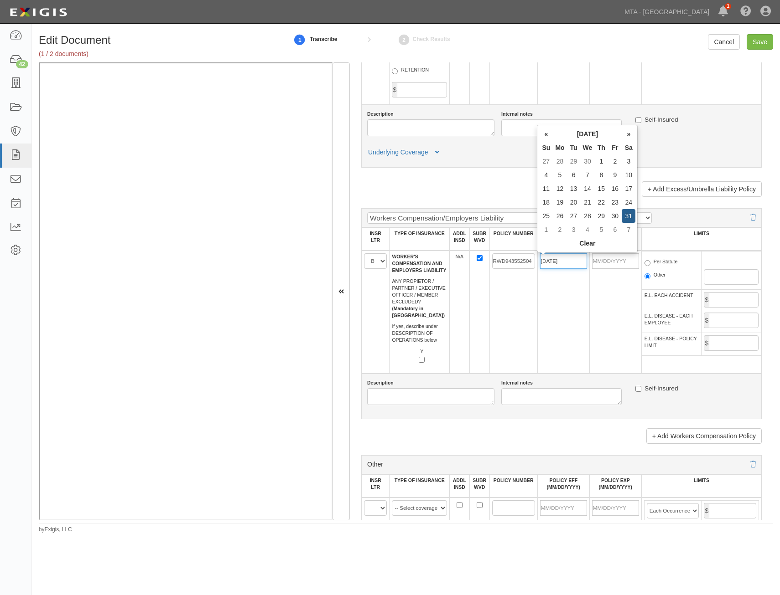
type input "05/31/2025"
type input "05/31/2026"
click at [502, 326] on td "RWD943552504" at bounding box center [513, 312] width 48 height 123
click at [661, 266] on label "Per Statute" at bounding box center [660, 263] width 33 height 9
click at [650, 266] on input "Per Statute" at bounding box center [647, 263] width 6 height 6
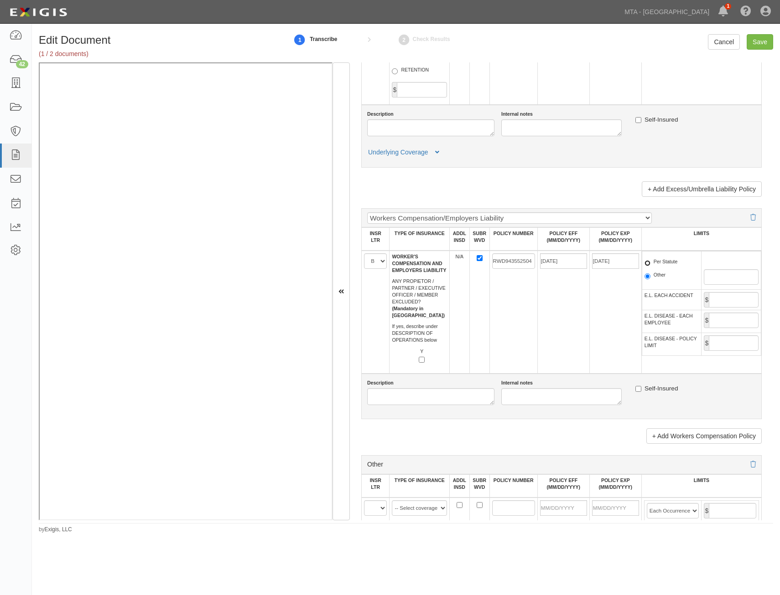
radio input "true"
drag, startPoint x: 733, startPoint y: 294, endPoint x: 726, endPoint y: 304, distance: 12.5
click at [733, 294] on input "E.L. EACH ACCIDENT" at bounding box center [733, 300] width 50 height 16
type input "1,000,000"
click at [729, 322] on input "E.L. DISEASE - EACH EMPLOYEE" at bounding box center [733, 321] width 50 height 16
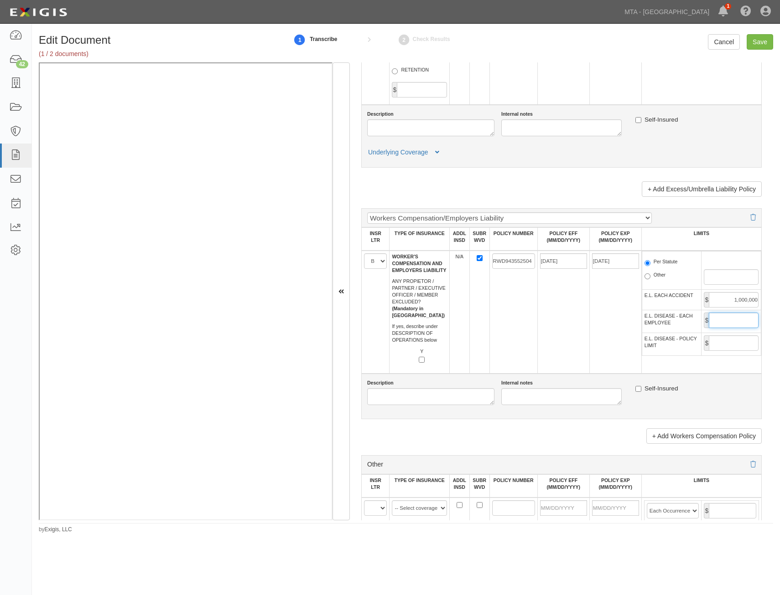
type input "1,000,000"
drag, startPoint x: 724, startPoint y: 342, endPoint x: 719, endPoint y: 348, distance: 6.8
click at [724, 342] on input "E.L. DISEASE - POLICY LIMIT" at bounding box center [733, 344] width 50 height 16
type input "1,000,000"
click at [497, 341] on td "RWD943552504" at bounding box center [513, 312] width 48 height 123
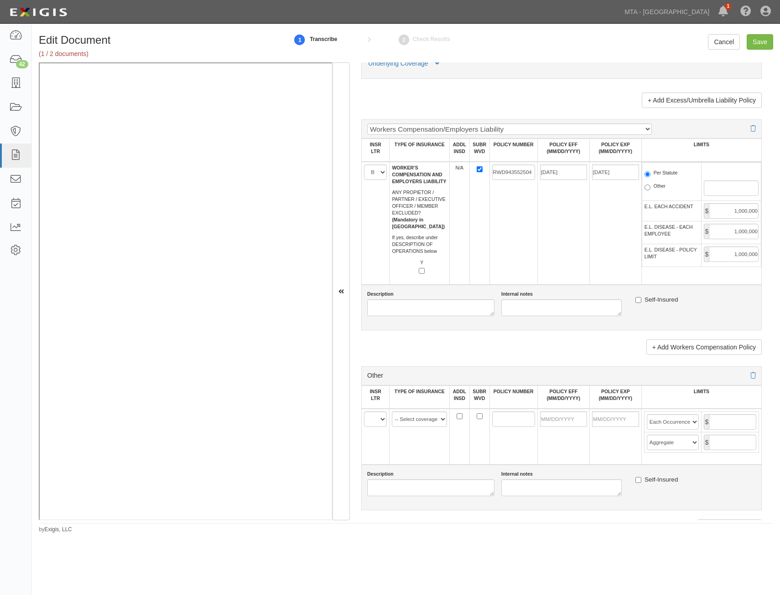
scroll to position [1505, 0]
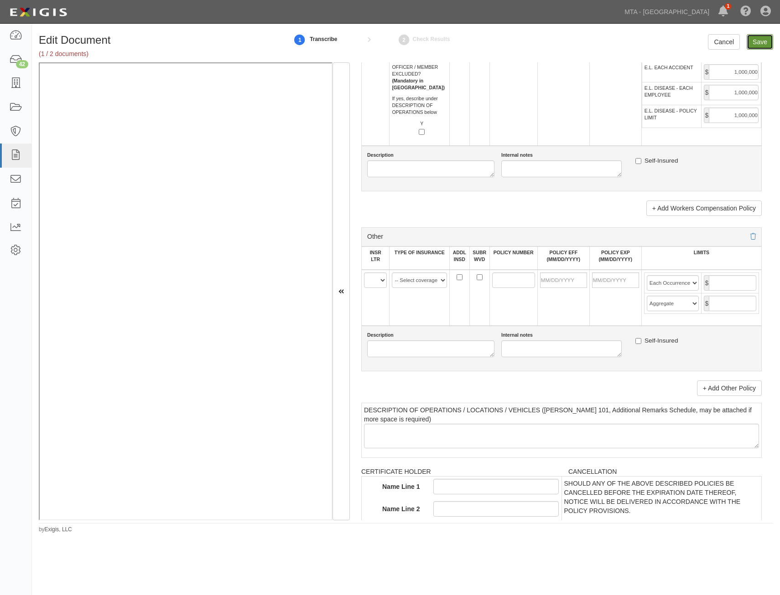
click at [756, 41] on input "Save" at bounding box center [759, 42] width 26 height 16
type input "2000000"
type input "1000000"
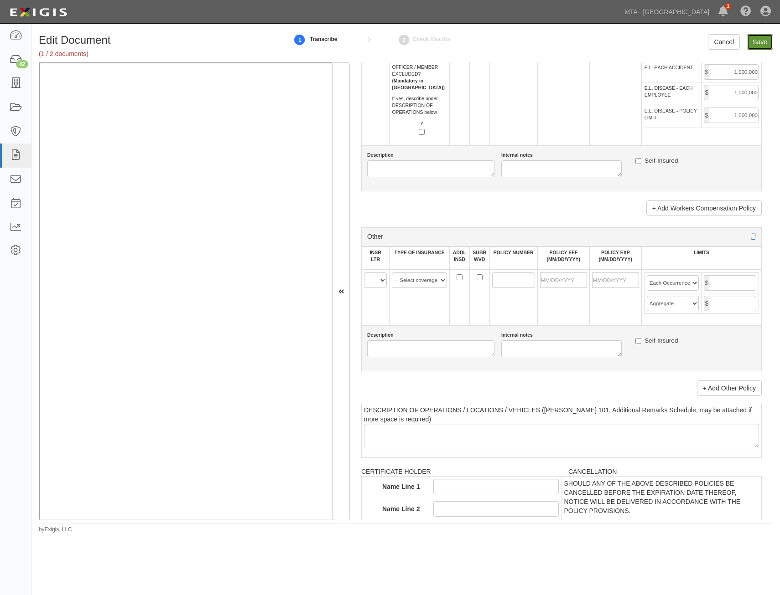
type input "1000000"
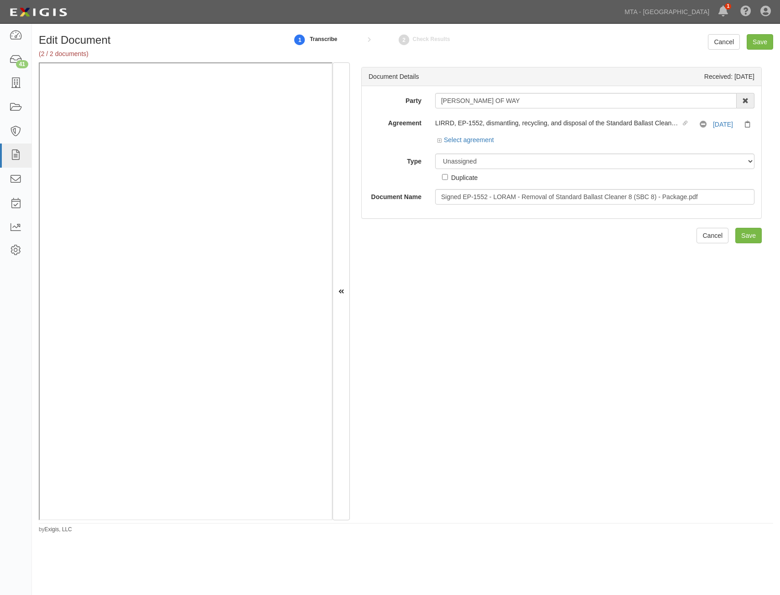
click at [570, 149] on div "Party [PERSON_NAME] OF WAY [STREET_ADDRESS] LLC [STREET_ADDRESS] LLC 136-25 41 …" at bounding box center [561, 149] width 386 height 112
click at [569, 158] on select "Unassigned Binder Cancellation Notice Certificate Contract Endorsement Insuranc…" at bounding box center [594, 162] width 319 height 16
select select "RequirementDetail"
click at [435, 154] on select "Unassigned Binder Cancellation Notice Certificate Contract Endorsement Insuranc…" at bounding box center [594, 162] width 319 height 16
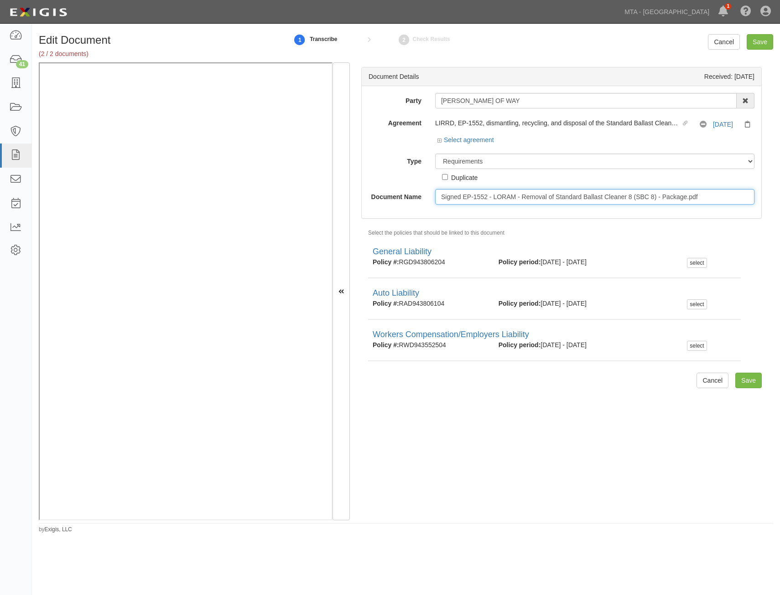
click at [582, 198] on input "Signed EP-1552 - LORAM - Removal of Standard Ballast Cleaner 8 (SBC 8) - Packag…" at bounding box center [594, 197] width 319 height 16
type input "Insurance Requirements"
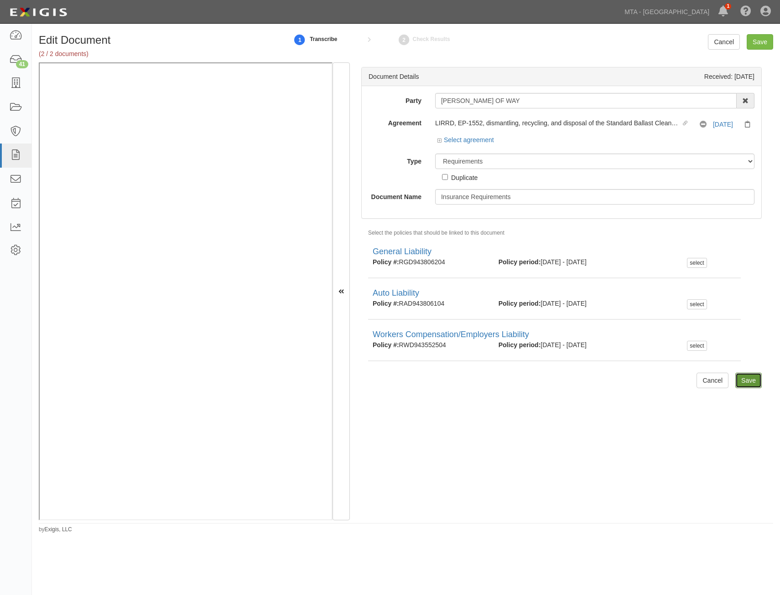
click at [736, 380] on input "Save" at bounding box center [748, 381] width 26 height 16
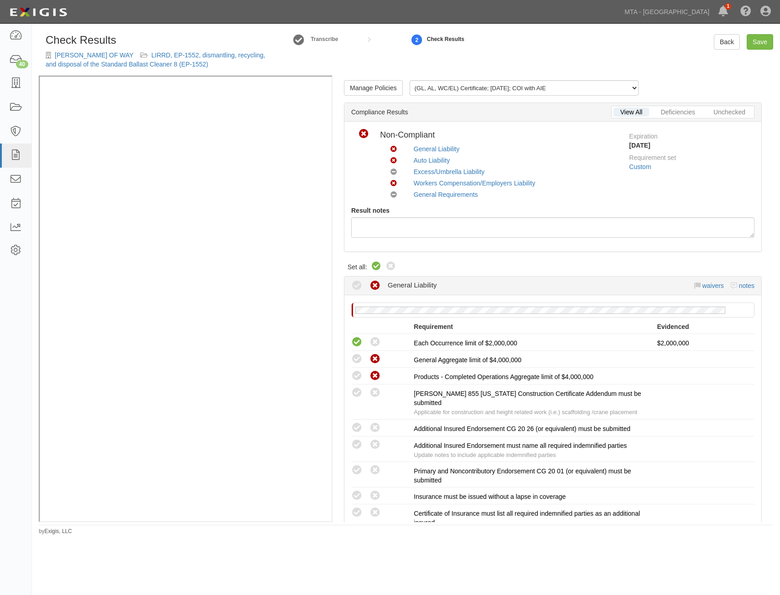
click at [378, 267] on icon at bounding box center [376, 266] width 11 height 11
radio input "true"
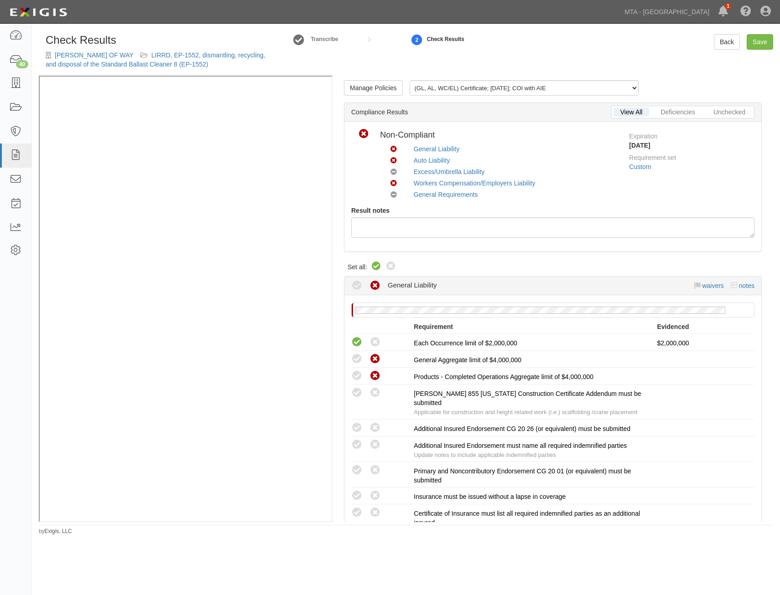
radio input "true"
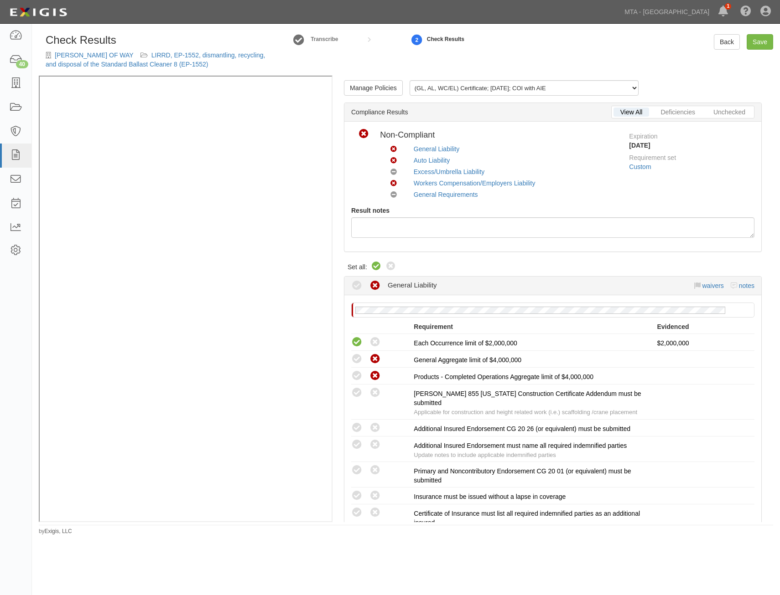
radio input "true"
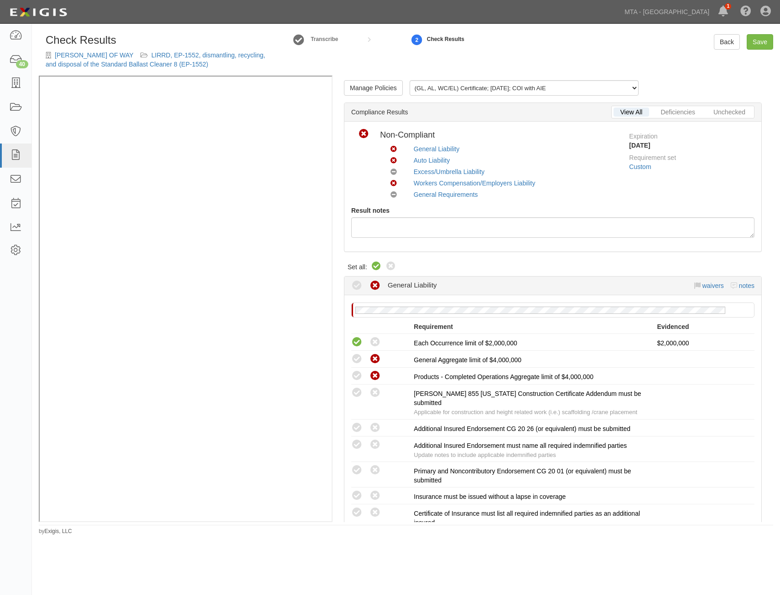
radio input "true"
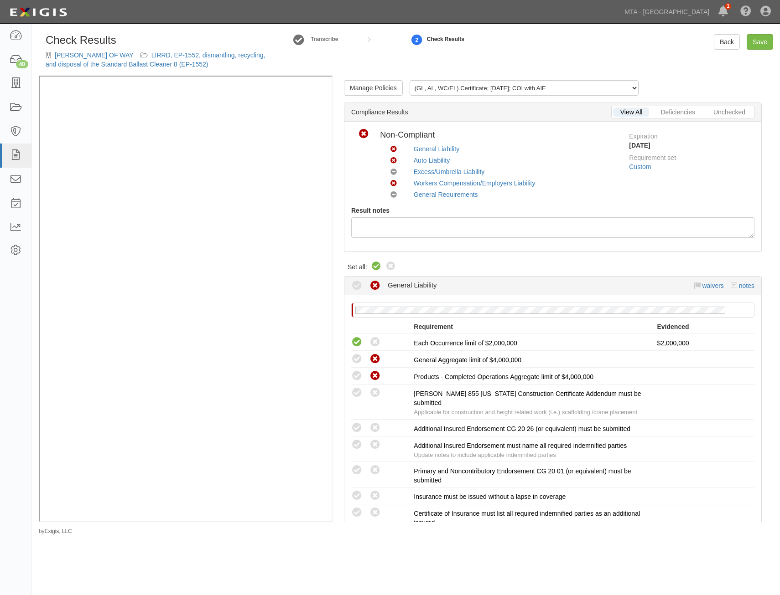
radio input "true"
radio input "false"
radio input "true"
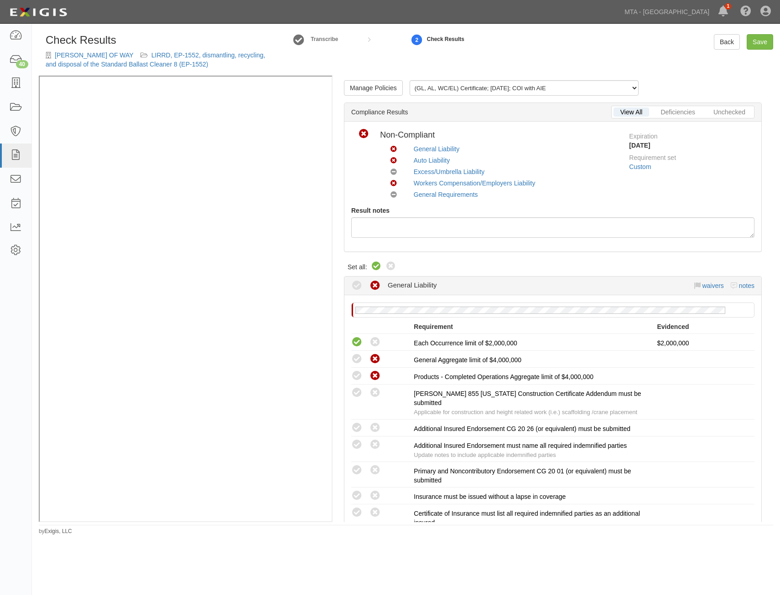
radio input "true"
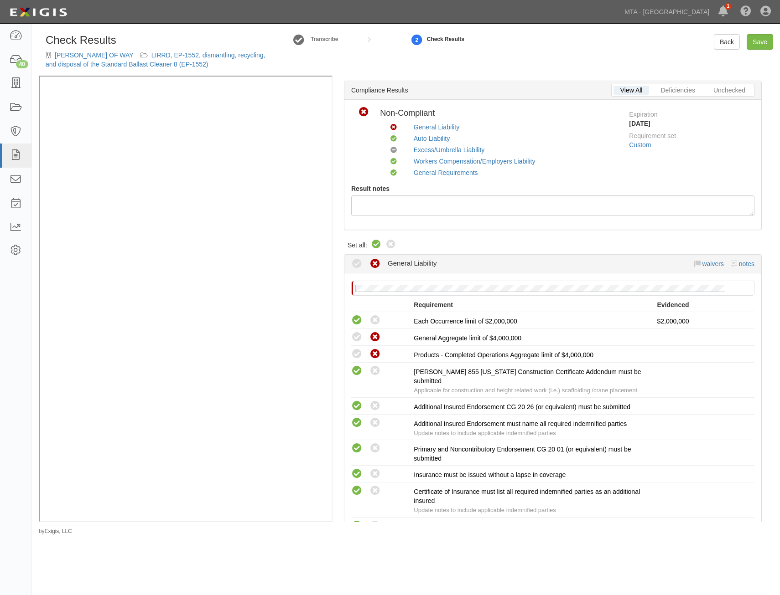
scroll to position [42, 0]
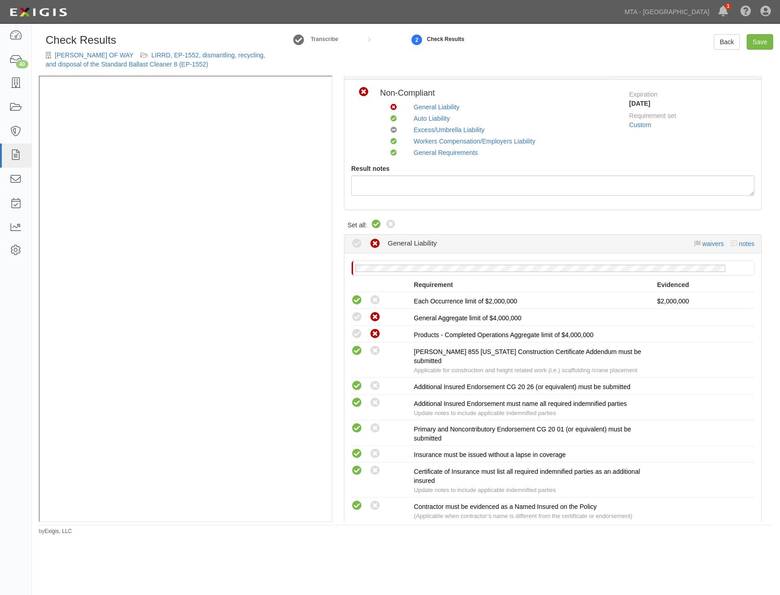
drag, startPoint x: 566, startPoint y: 248, endPoint x: 572, endPoint y: 281, distance: 33.4
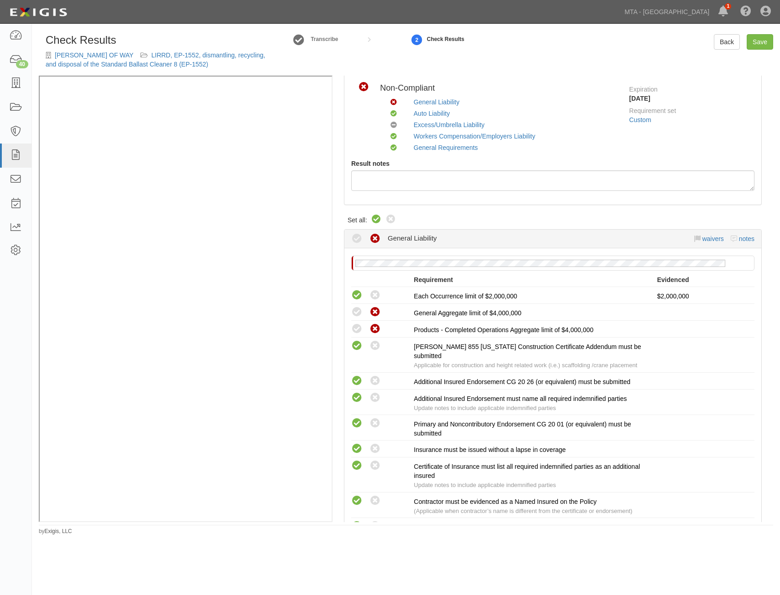
drag, startPoint x: 615, startPoint y: 207, endPoint x: 612, endPoint y: 229, distance: 22.5
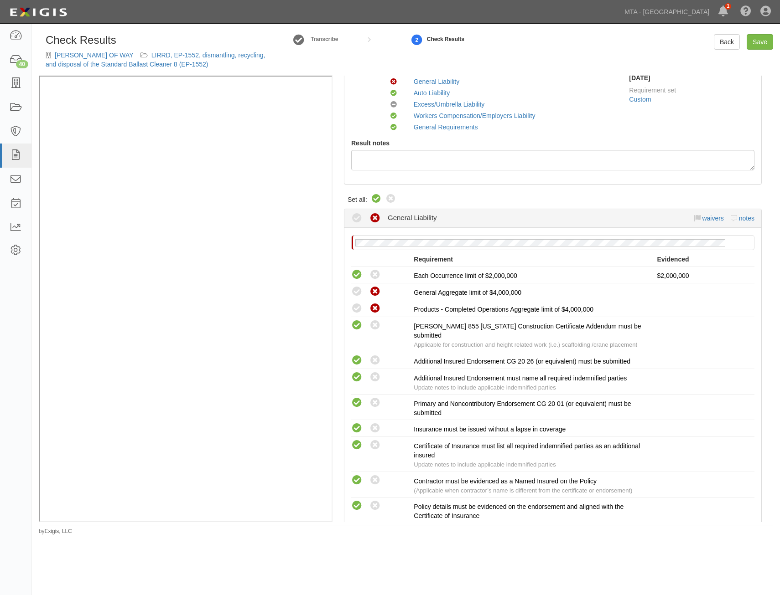
scroll to position [0, 0]
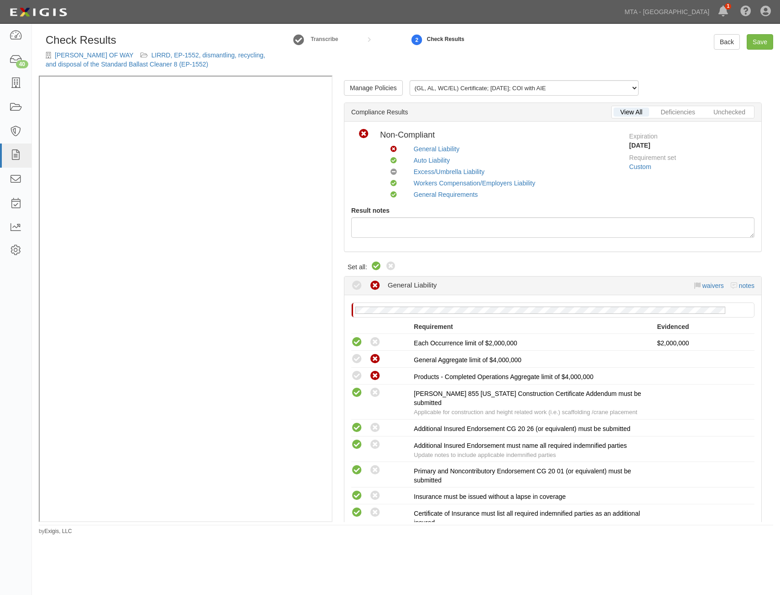
drag, startPoint x: 562, startPoint y: 330, endPoint x: 497, endPoint y: 124, distance: 216.0
click at [239, 53] on link "LIRRD, EP-1552, dismantling, recycling, and disposal of the Standard Ballast Cl…" at bounding box center [155, 60] width 219 height 16
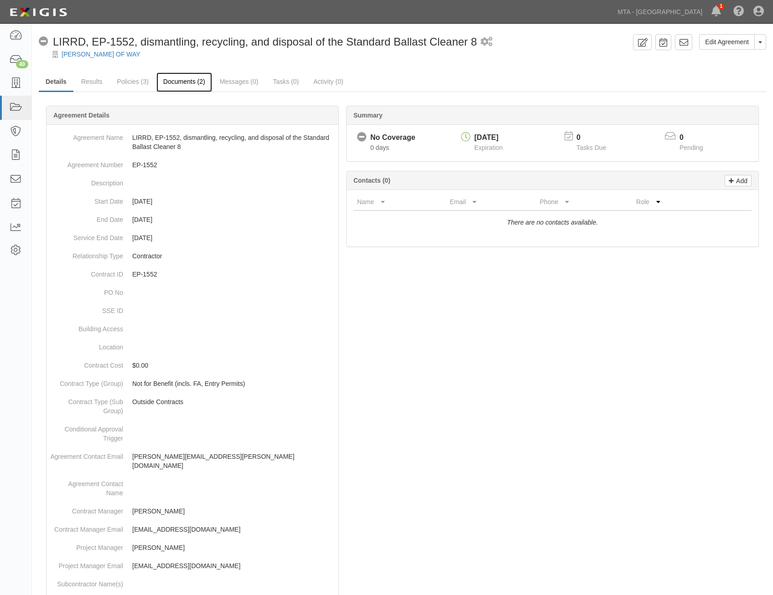
click at [193, 87] on link "Documents (2)" at bounding box center [184, 82] width 56 height 20
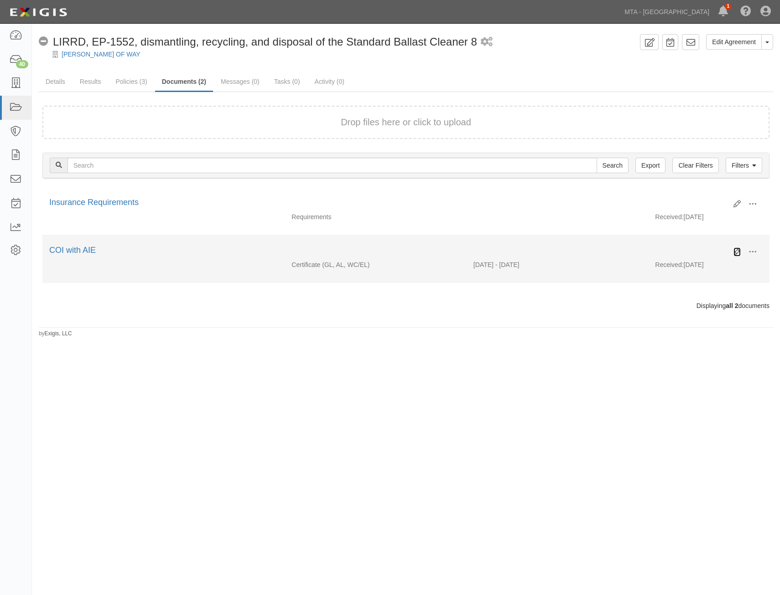
click at [734, 253] on icon at bounding box center [736, 251] width 7 height 7
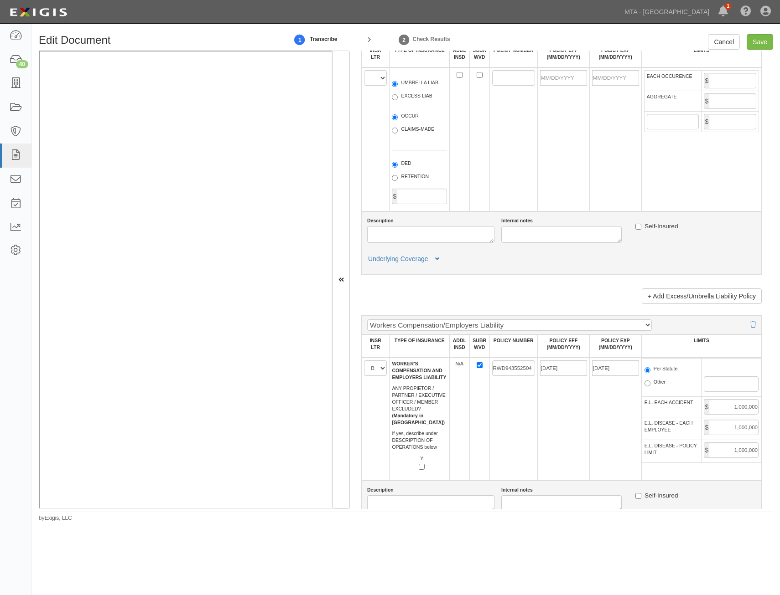
drag, startPoint x: 610, startPoint y: 220, endPoint x: 593, endPoint y: 386, distance: 166.8
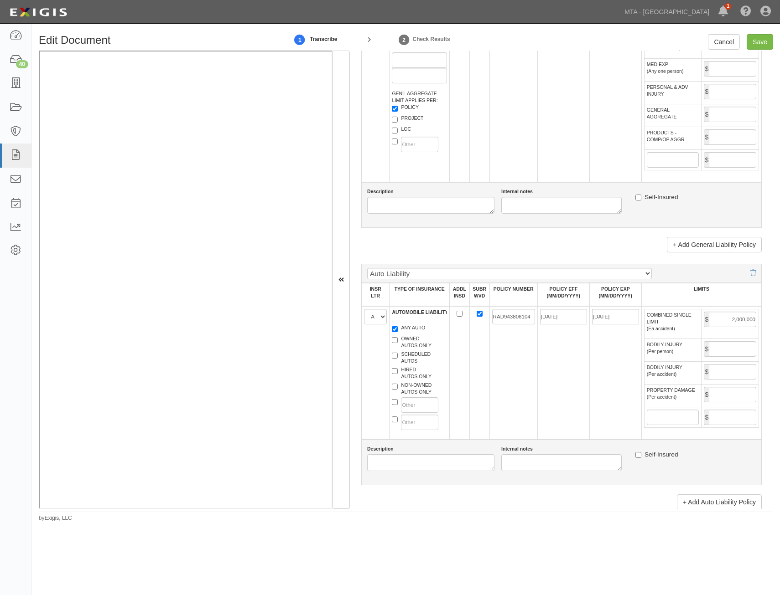
scroll to position [479, 0]
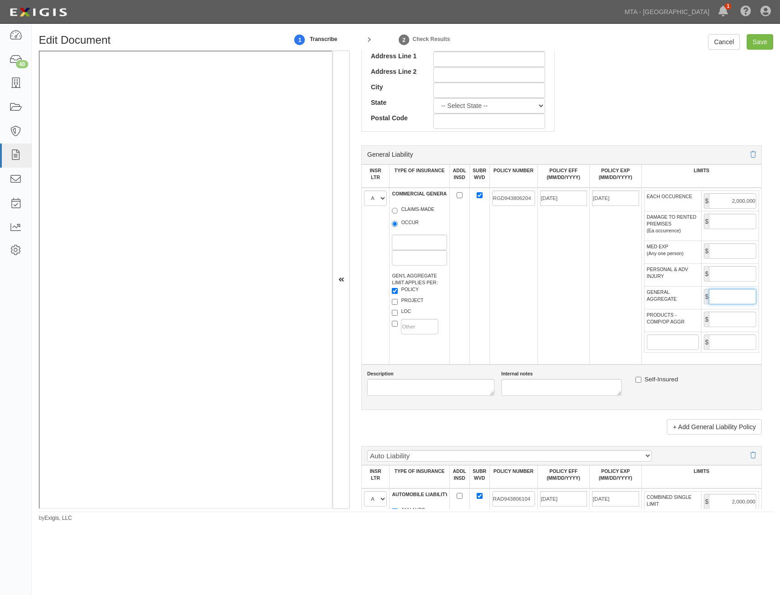
click at [734, 299] on input "GENERAL AGGREGATE" at bounding box center [731, 297] width 47 height 16
type input "4,000,000"
click at [733, 323] on input "PRODUCTS - COMP/OP AGGR" at bounding box center [731, 320] width 47 height 16
type input "4,000,000"
click at [573, 335] on td "05/31/2025" at bounding box center [563, 276] width 52 height 177
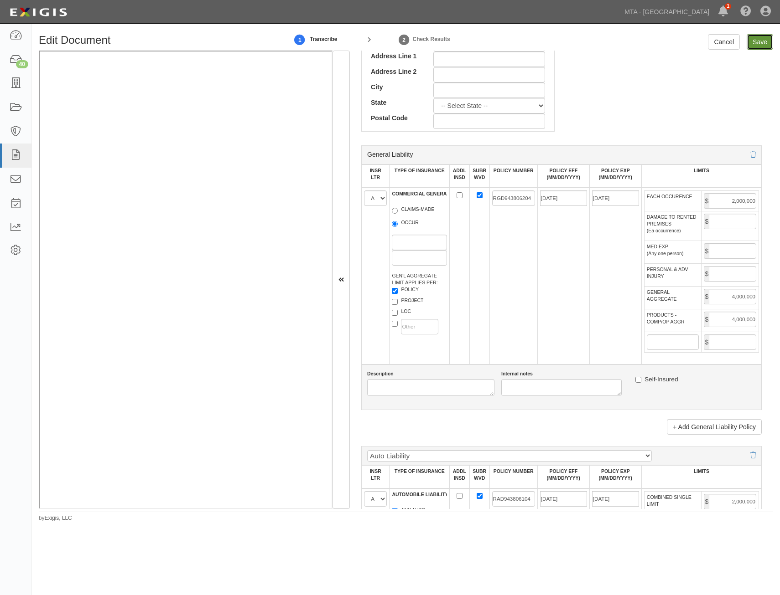
click at [759, 46] on input "Save" at bounding box center [759, 42] width 26 height 16
type input "2000000"
type input "4000000"
type input "2000000"
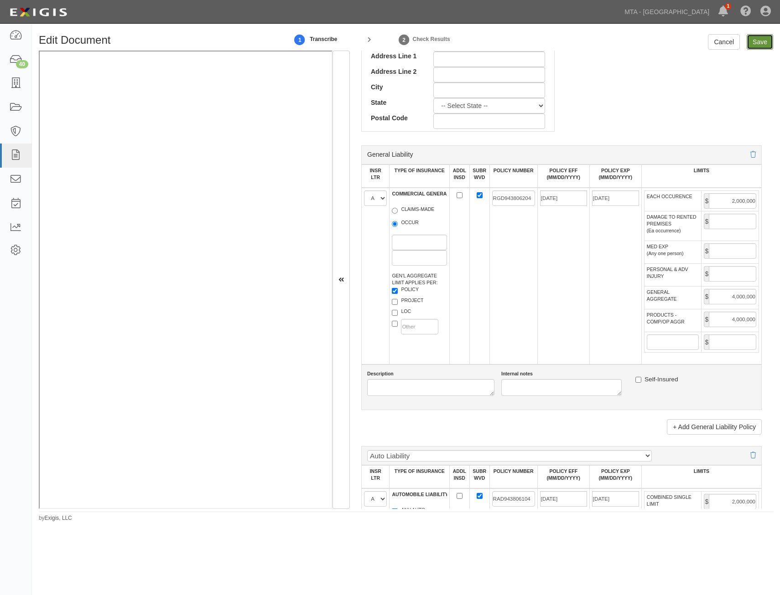
type input "1000000"
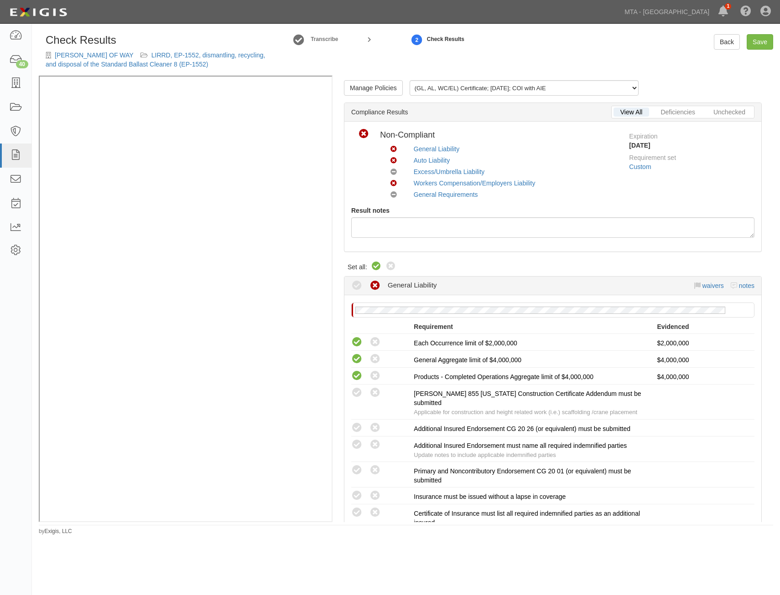
click at [378, 269] on icon at bounding box center [376, 266] width 11 height 11
radio input "true"
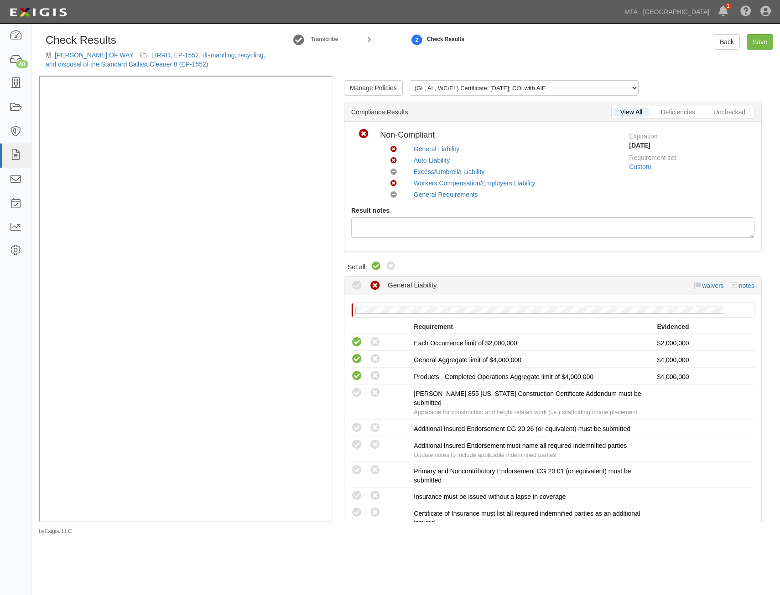
radio input "true"
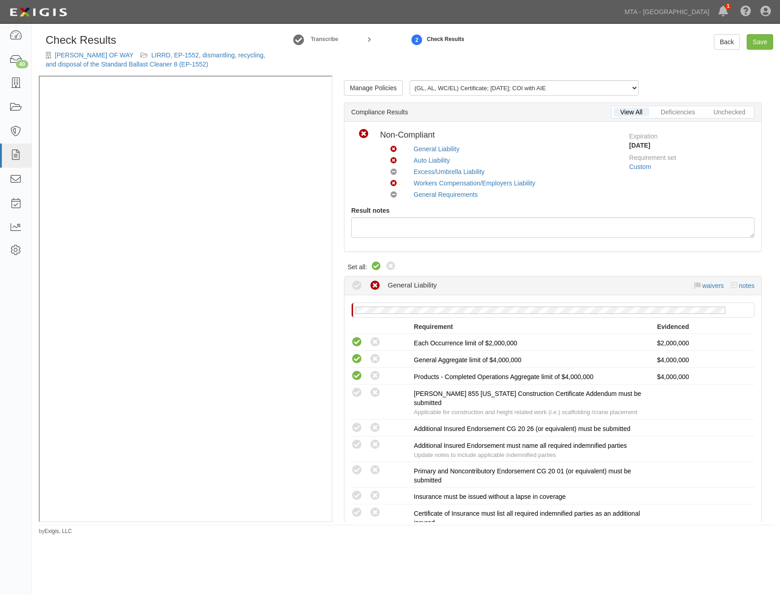
radio input "true"
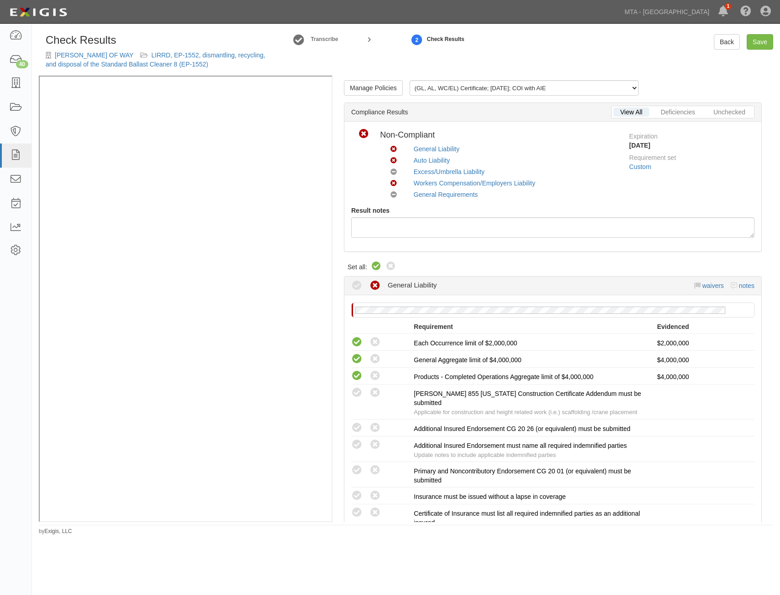
radio input "true"
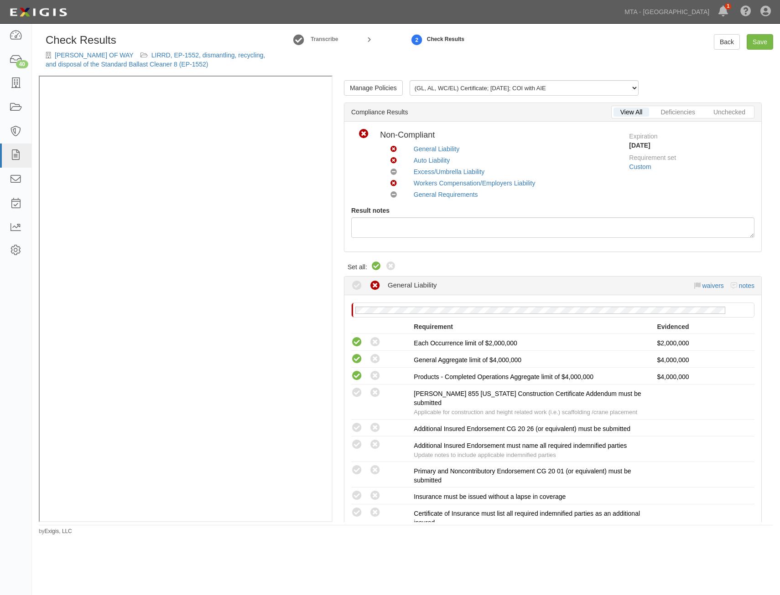
radio input "true"
radio input "false"
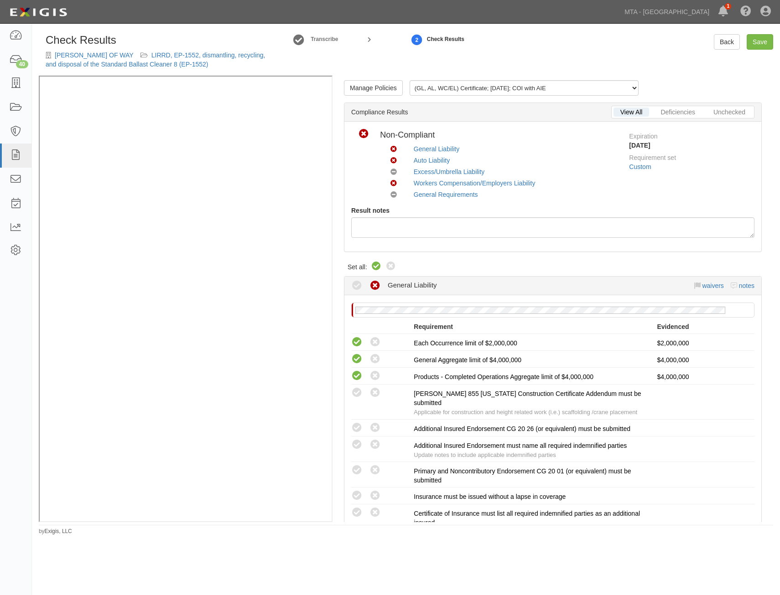
radio input "true"
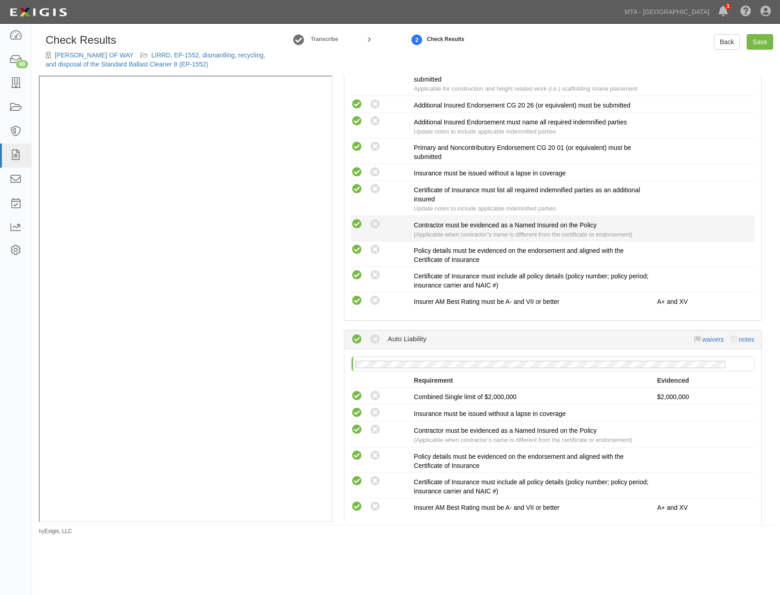
drag, startPoint x: 567, startPoint y: 186, endPoint x: 568, endPoint y: 267, distance: 81.6
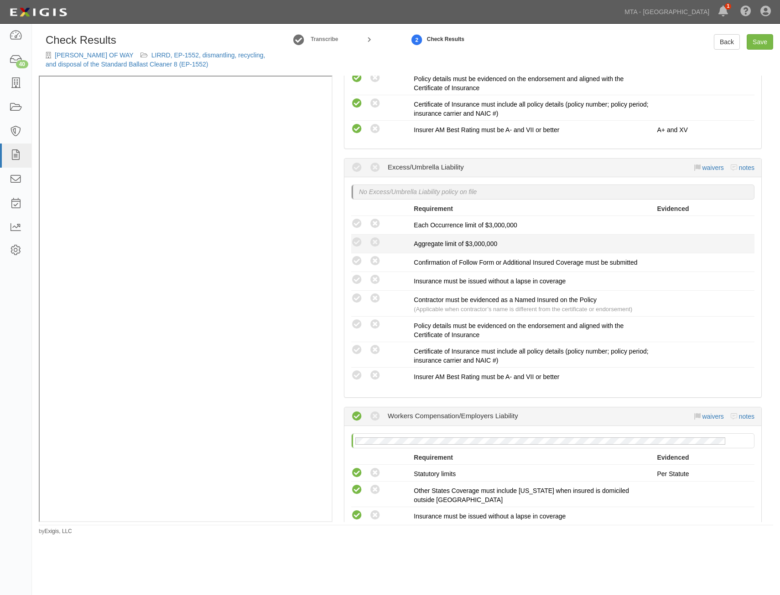
scroll to position [656, 0]
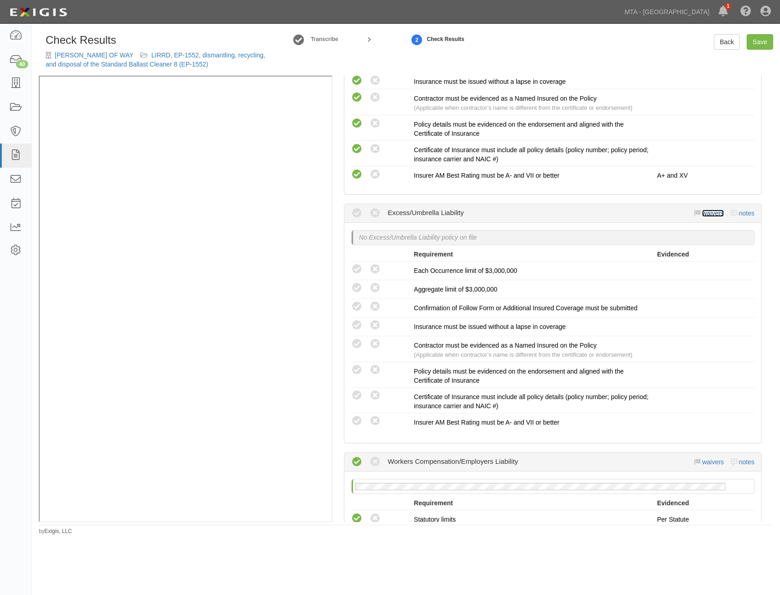
click at [714, 210] on link "waivers" at bounding box center [712, 213] width 21 height 7
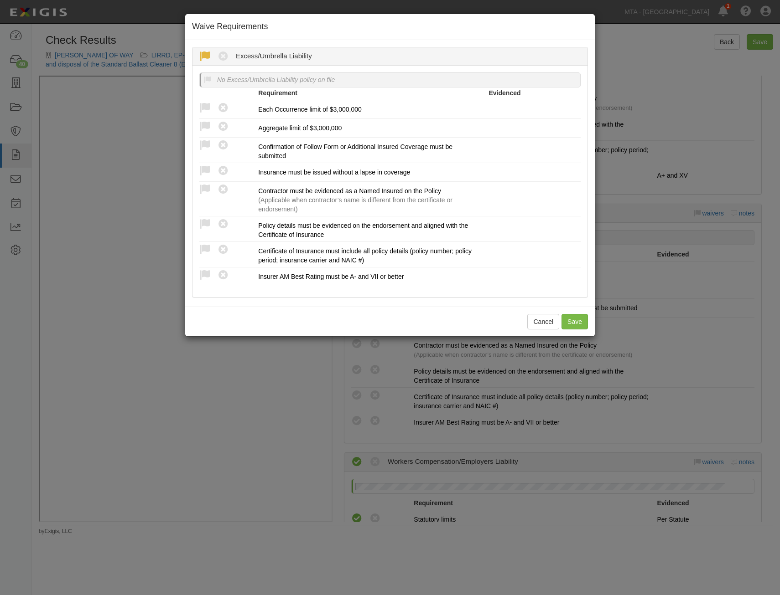
click at [206, 57] on icon at bounding box center [204, 56] width 11 height 11
radio input "true"
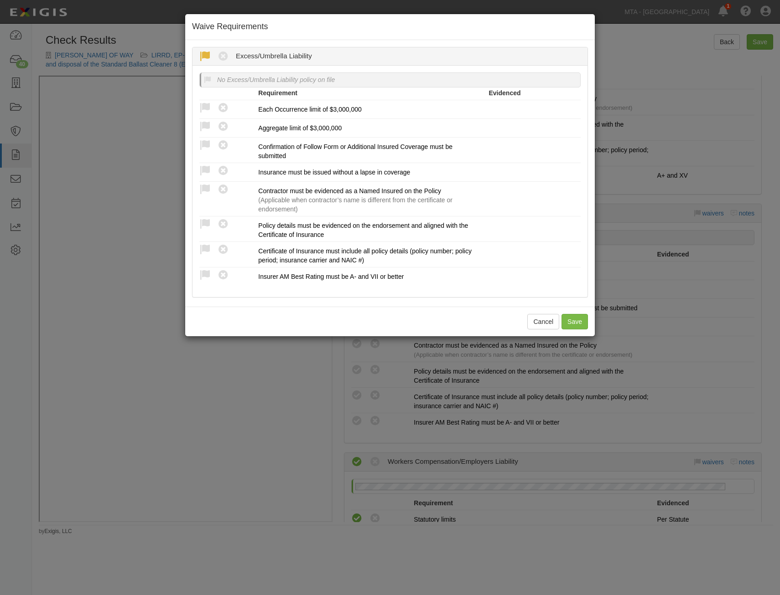
radio input "true"
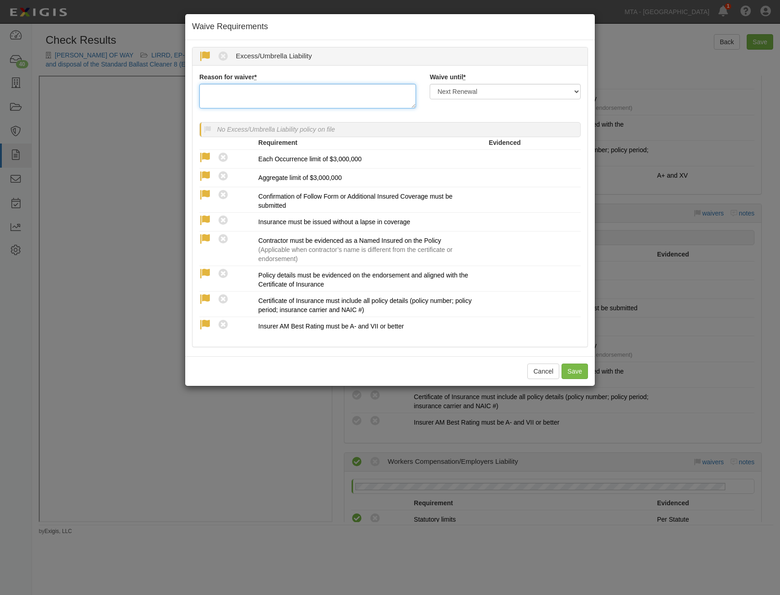
click at [372, 99] on textarea "Reason for waiver *" at bounding box center [307, 96] width 217 height 25
type textarea "Increased CGL in lieu of UL/EXC"
click at [507, 97] on select "Next Renewal Indefinitely" at bounding box center [504, 92] width 151 height 16
click at [429, 84] on select "Next Renewal Indefinitely" at bounding box center [504, 92] width 151 height 16
click at [532, 91] on select "Next Renewal Indefinitely" at bounding box center [504, 92] width 151 height 16
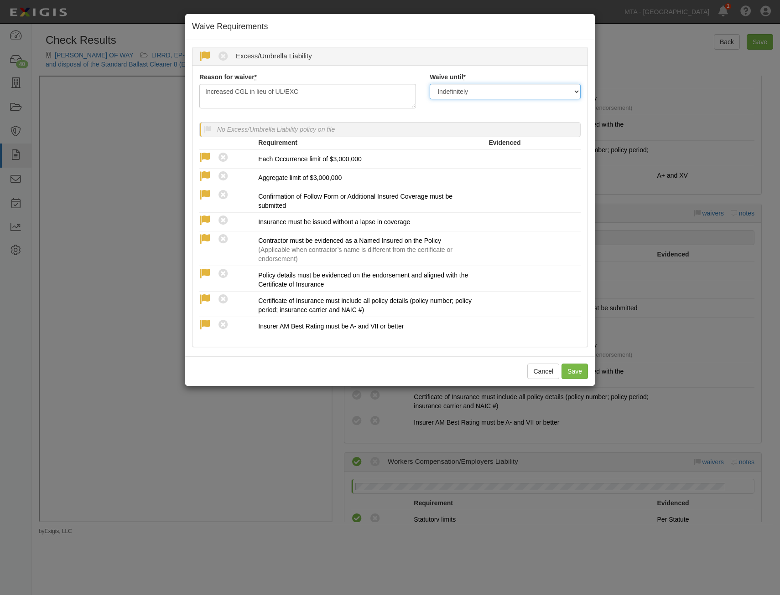
select select "next_renewal"
click at [429, 84] on select "Next Renewal Indefinitely" at bounding box center [504, 92] width 151 height 16
click at [585, 372] on button "Save" at bounding box center [574, 372] width 26 height 16
radio input "true"
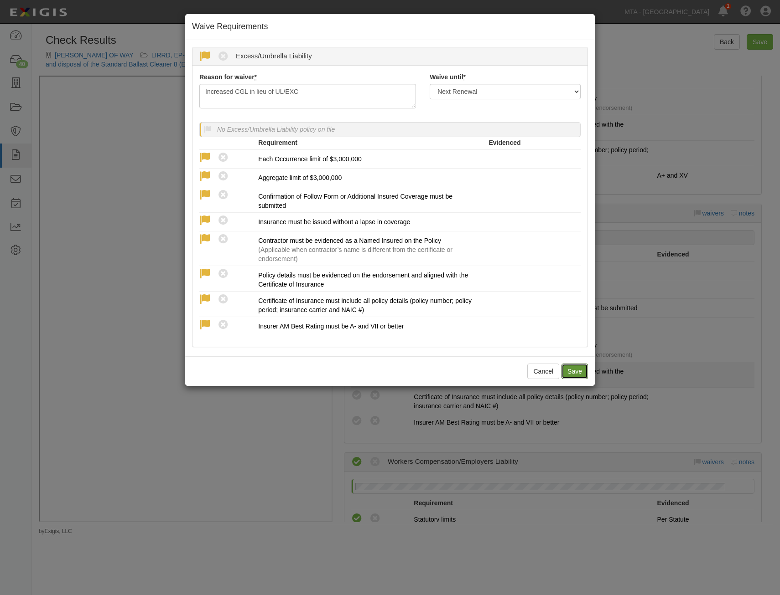
radio input "true"
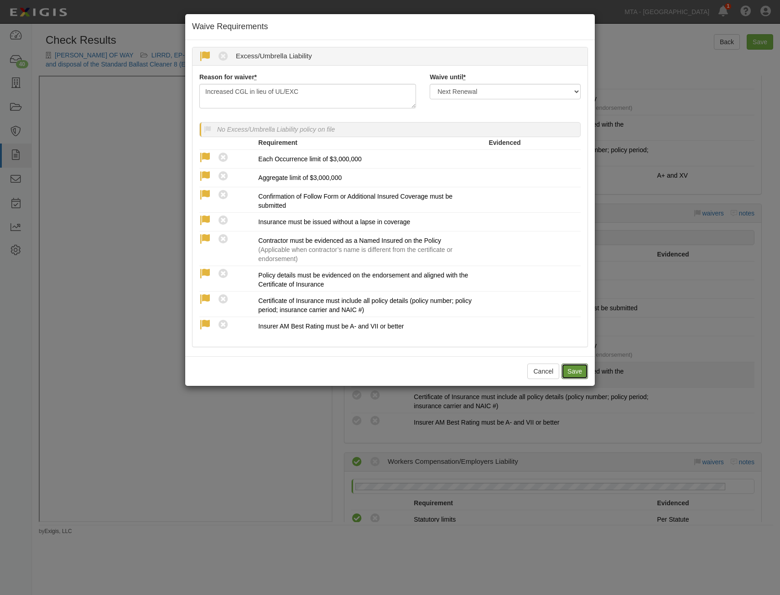
radio input "true"
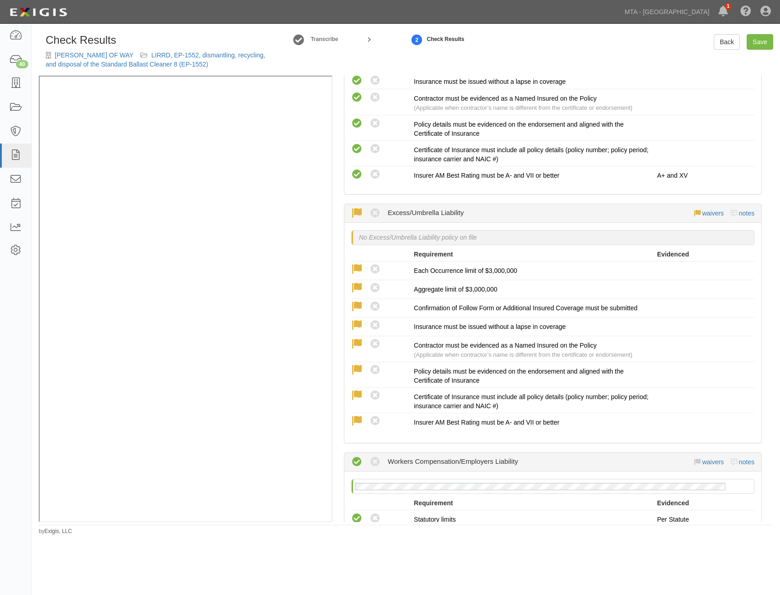
scroll to position [0, 0]
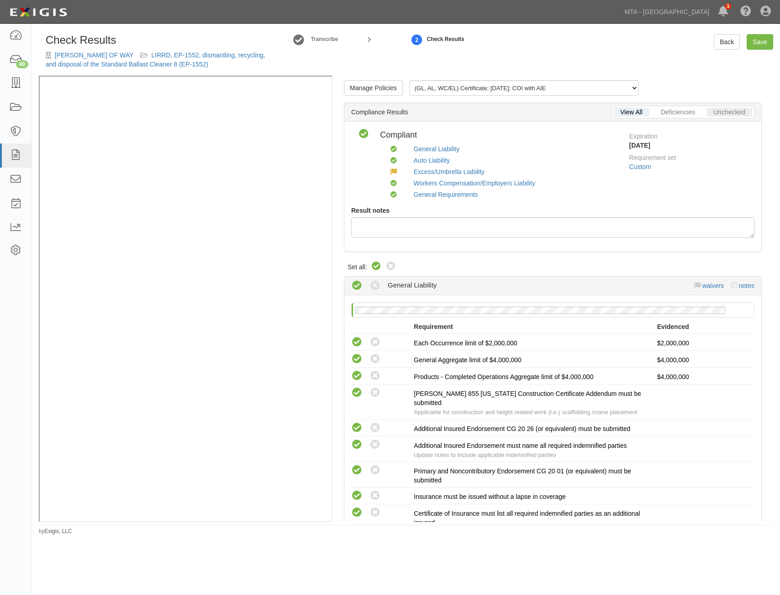
drag, startPoint x: 701, startPoint y: 293, endPoint x: 712, endPoint y: 110, distance: 182.7
click at [763, 41] on link "Save" at bounding box center [759, 42] width 26 height 16
radio input "true"
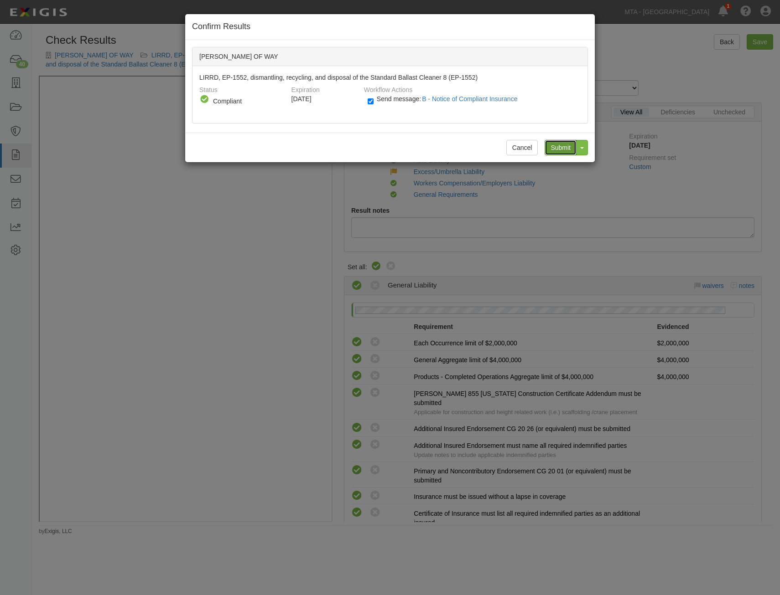
click at [562, 147] on input "Submit" at bounding box center [560, 148] width 32 height 16
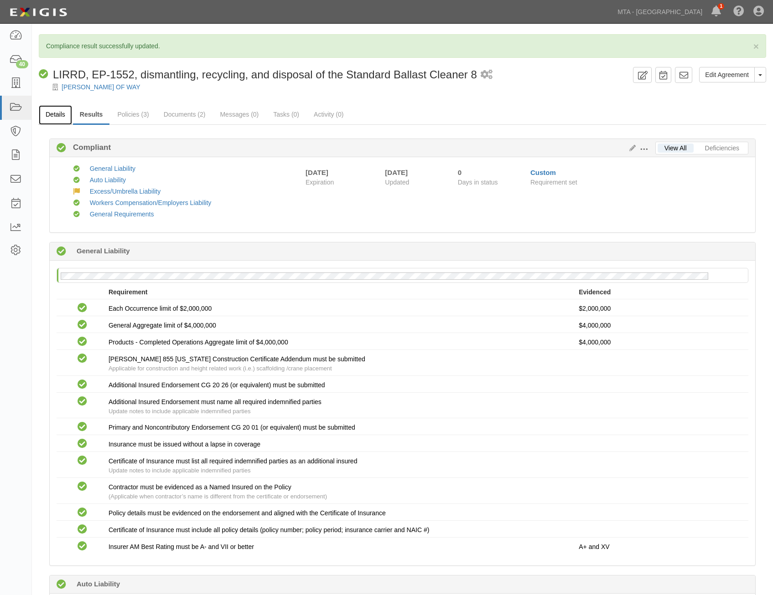
click at [64, 113] on link "Details" at bounding box center [55, 115] width 33 height 20
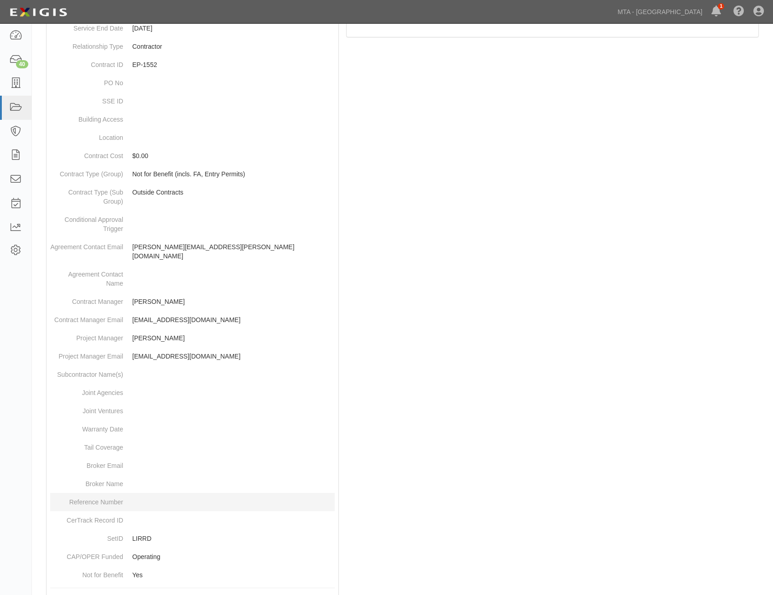
scroll to position [297, 0]
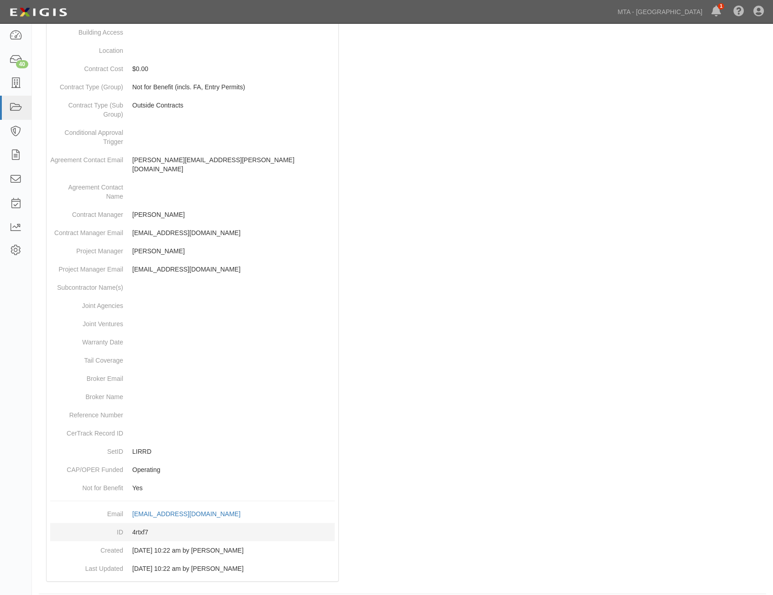
click at [141, 524] on dd "4rtxf7" at bounding box center [192, 532] width 284 height 18
copy dd "4rtxf7"
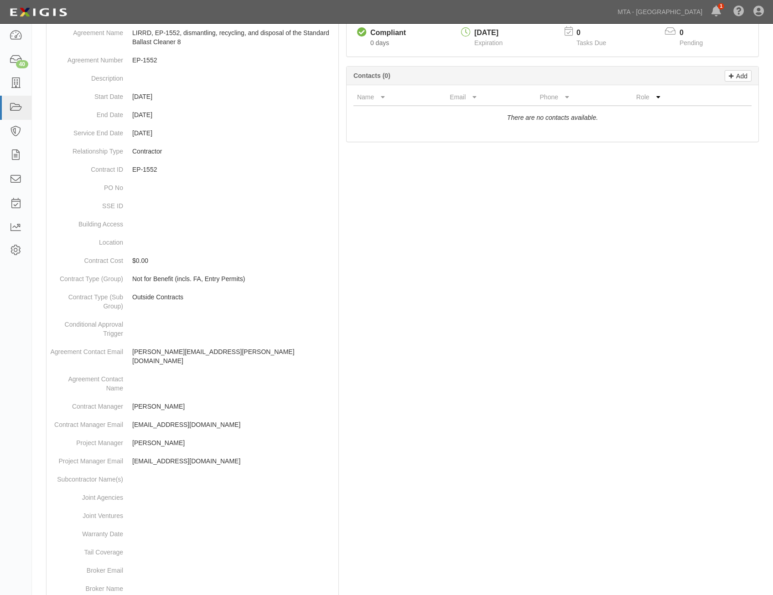
scroll to position [0, 0]
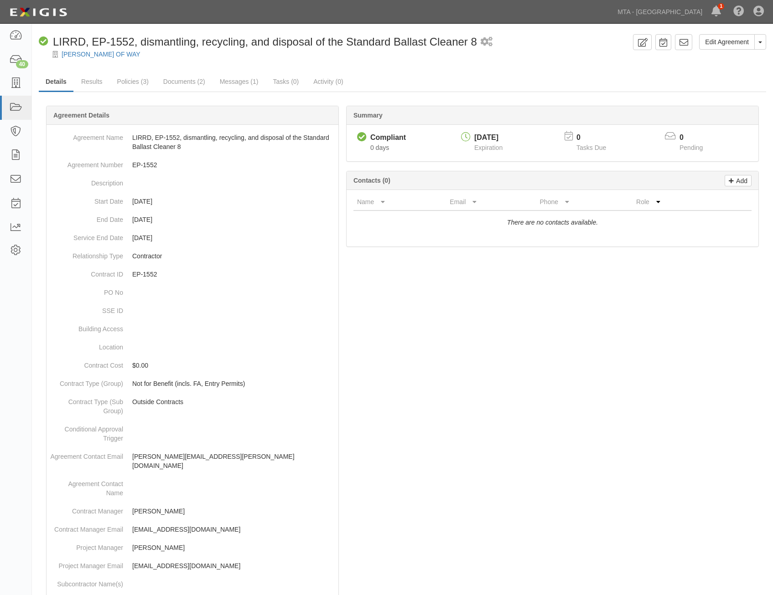
drag, startPoint x: 629, startPoint y: 435, endPoint x: 644, endPoint y: 291, distance: 144.4
click at [685, 39] on icon at bounding box center [683, 42] width 9 height 9
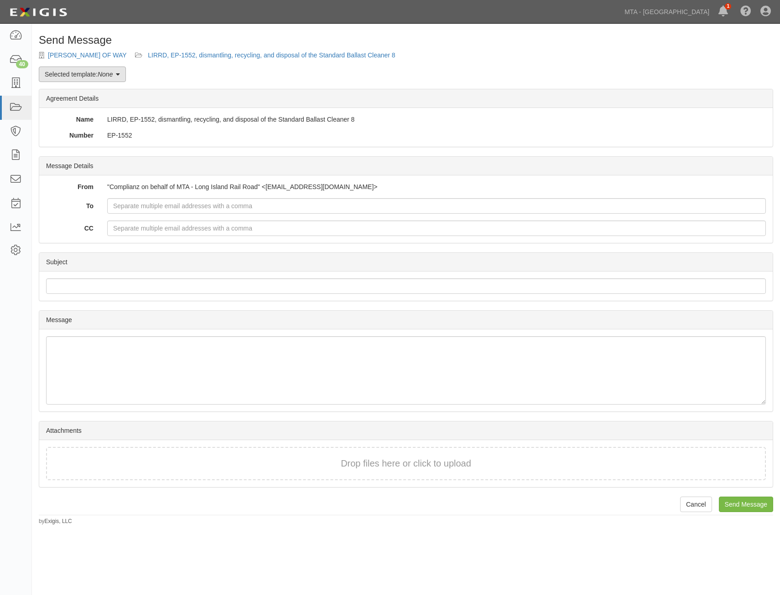
click at [109, 76] on em "None" at bounding box center [105, 74] width 15 height 7
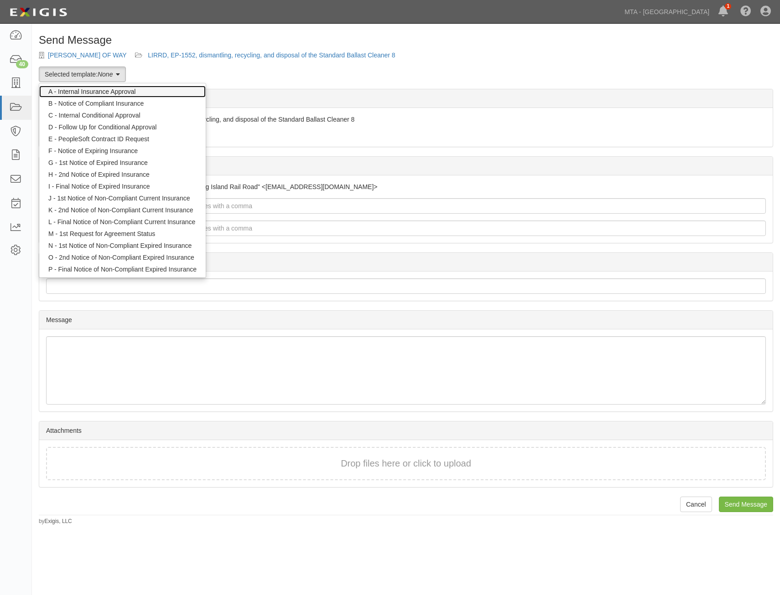
click at [131, 91] on link "A - Internal Insurance Approval" at bounding box center [122, 92] width 166 height 12
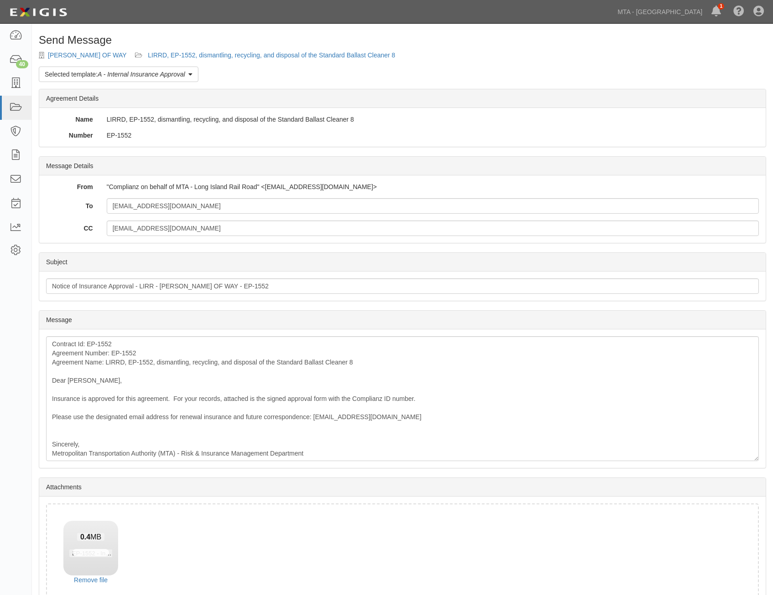
scroll to position [52, 0]
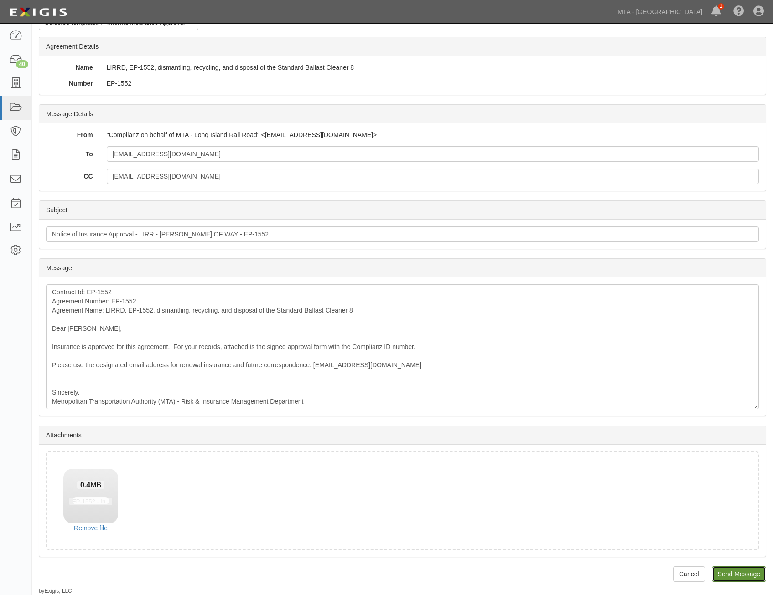
click at [737, 572] on input "Send Message" at bounding box center [739, 575] width 54 height 16
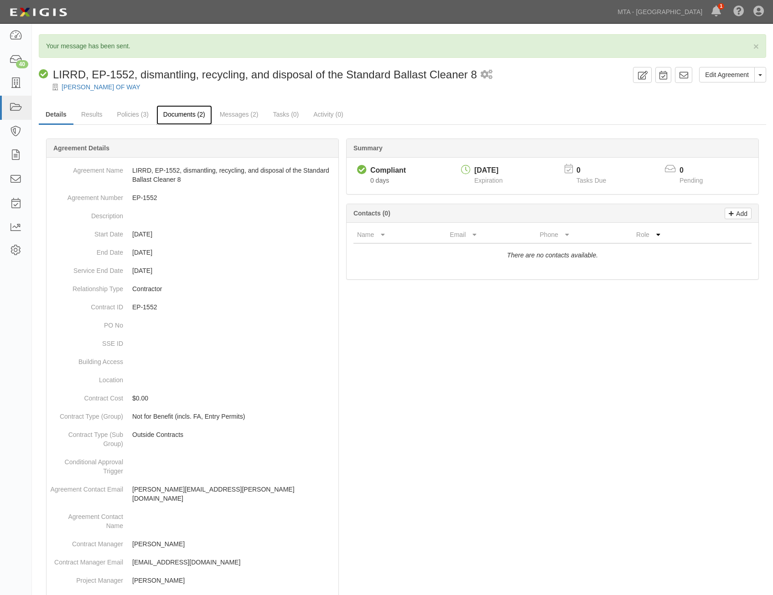
click at [190, 118] on link "Documents (2)" at bounding box center [184, 115] width 56 height 20
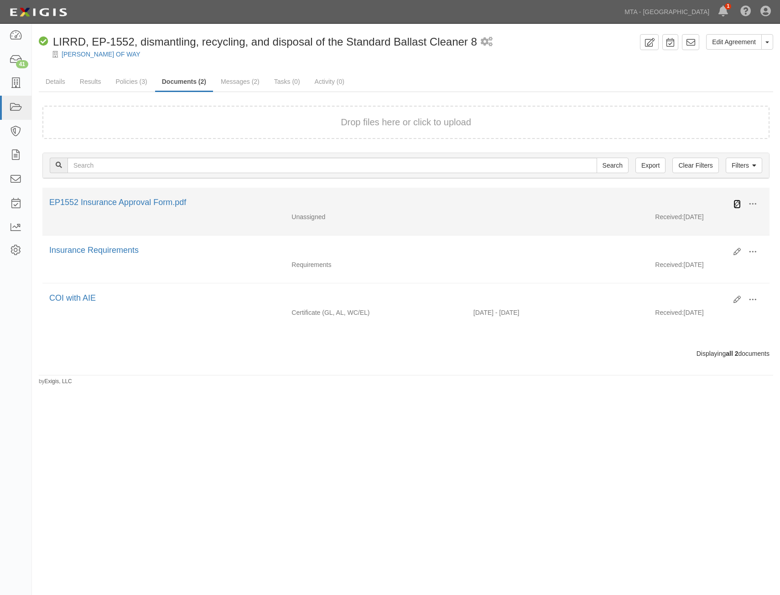
click at [736, 205] on icon at bounding box center [736, 204] width 7 height 7
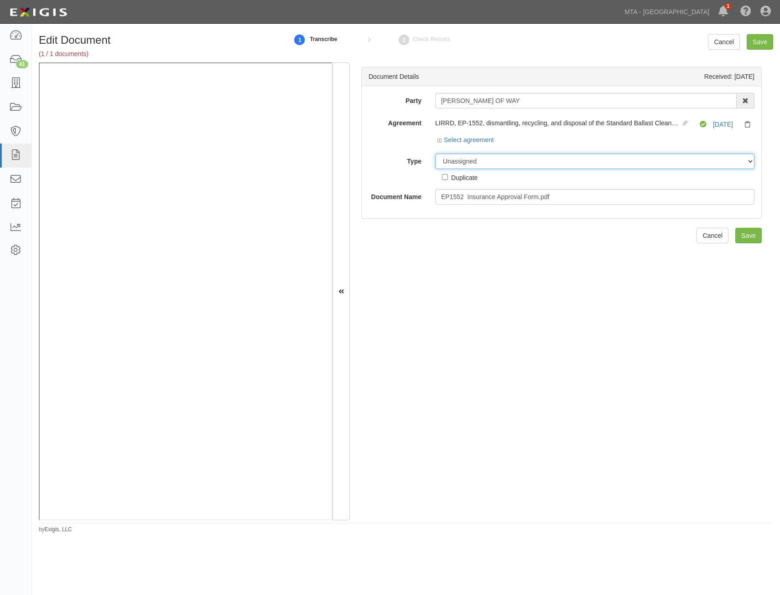
click at [716, 165] on select "Unassigned Binder Cancellation Notice Certificate Contract Endorsement Insuranc…" at bounding box center [594, 162] width 319 height 16
select select "OtherDetail"
click at [435, 154] on select "Unassigned Binder Cancellation Notice Certificate Contract Endorsement Insuranc…" at bounding box center [594, 162] width 319 height 16
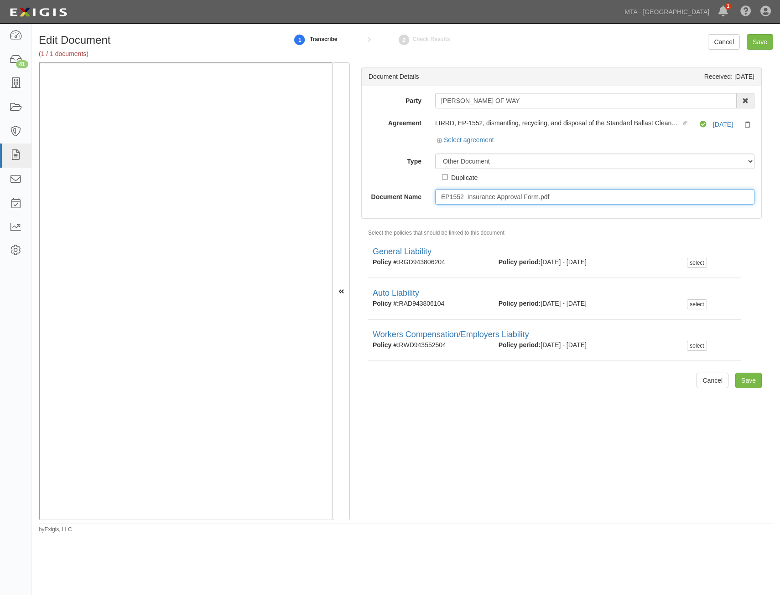
click at [603, 190] on input "EP1552 Insurance Approval Form.pdf" at bounding box center [594, 197] width 319 height 16
click at [598, 200] on input "EP1552 Insurance Approval Form.pdf" at bounding box center [594, 197] width 319 height 16
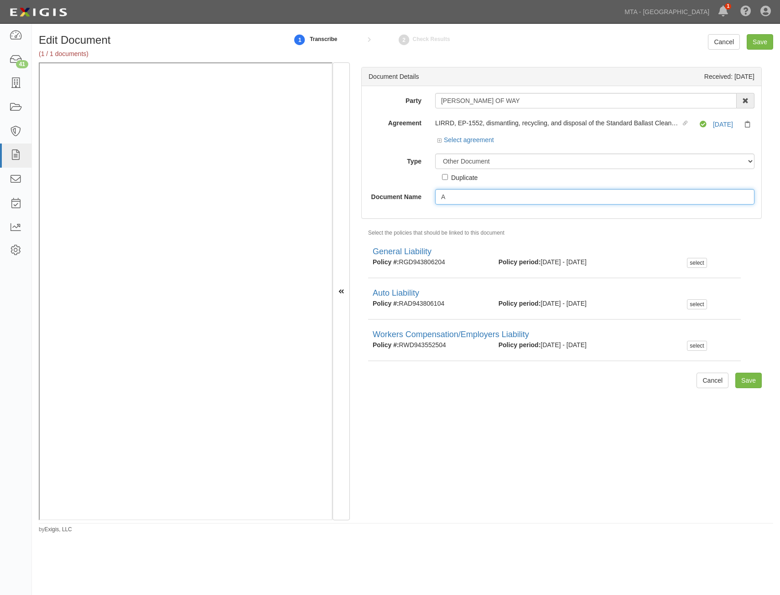
type input "Approval Form"
click at [751, 40] on input "Save" at bounding box center [759, 42] width 26 height 16
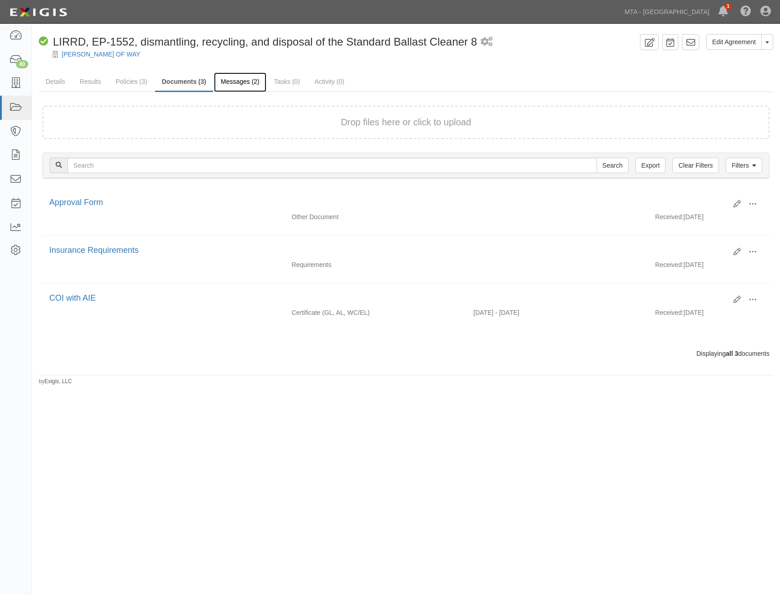
click at [230, 85] on link "Messages (2)" at bounding box center [240, 82] width 52 height 20
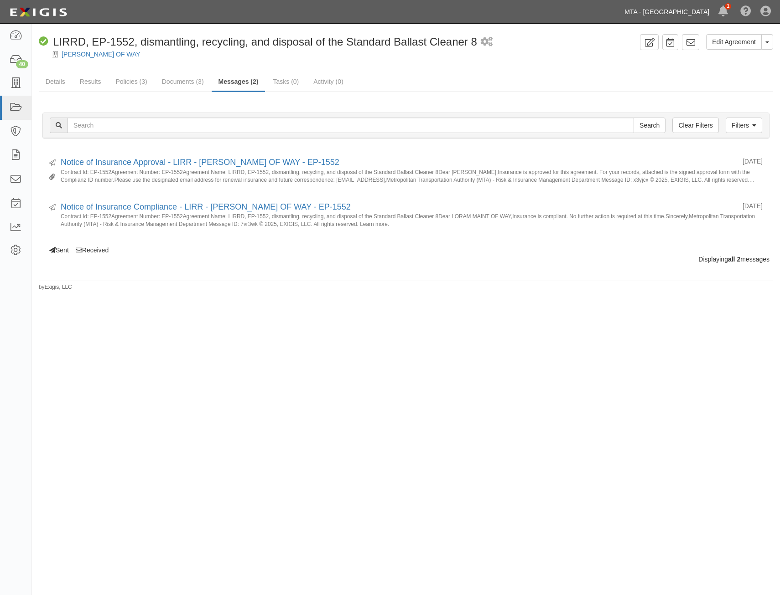
click at [694, 13] on link "MTA - [GEOGRAPHIC_DATA]" at bounding box center [667, 12] width 94 height 18
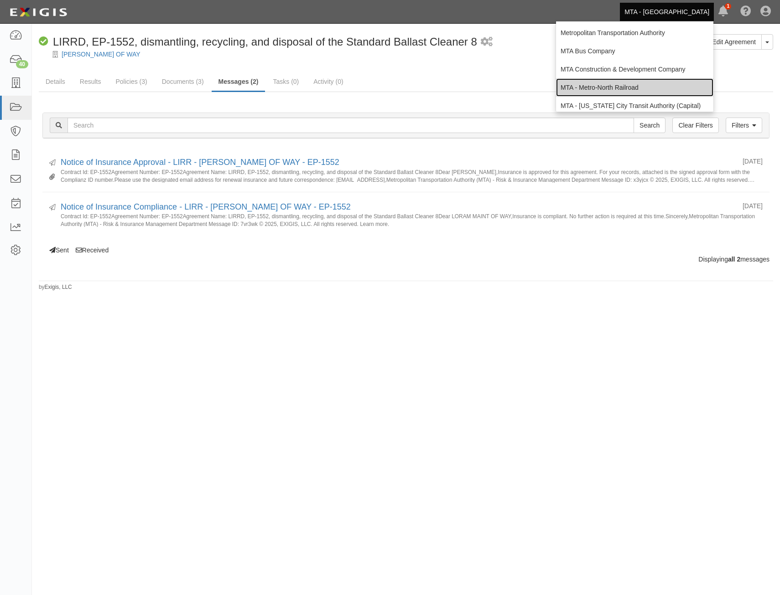
click at [658, 87] on link "MTA - Metro-North Railroad" at bounding box center [634, 87] width 157 height 18
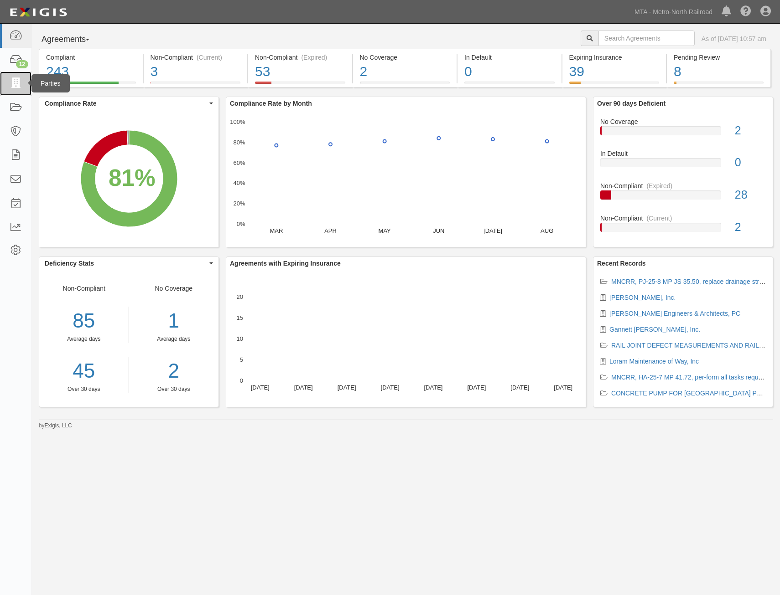
click at [15, 87] on icon at bounding box center [15, 83] width 13 height 10
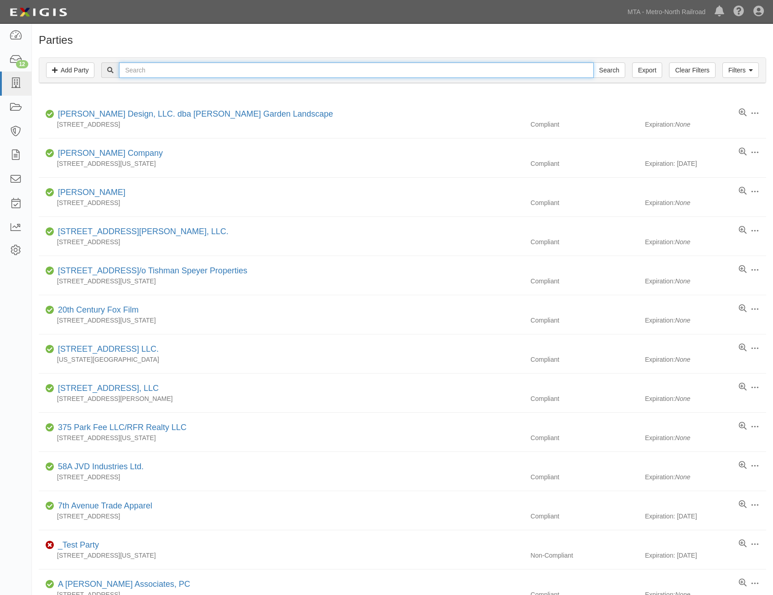
click at [301, 67] on input "text" at bounding box center [356, 70] width 474 height 16
type input "h.o."
click at [593, 62] on input "Search" at bounding box center [609, 70] width 32 height 16
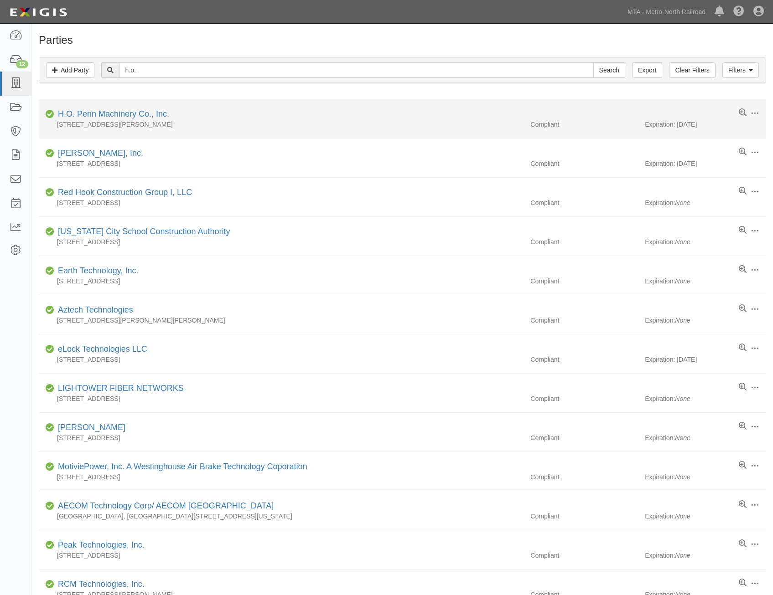
click at [109, 119] on div "H.O. Penn Machinery Co., Inc." at bounding box center [111, 115] width 115 height 12
click at [114, 115] on link "H.O. Penn Machinery Co., Inc." at bounding box center [113, 113] width 111 height 9
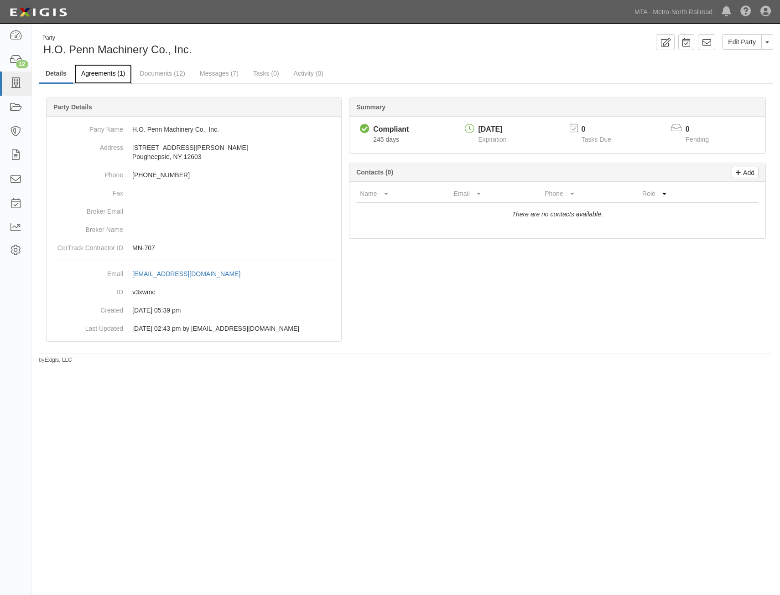
click at [109, 72] on link "Agreements (1)" at bounding box center [102, 74] width 57 height 20
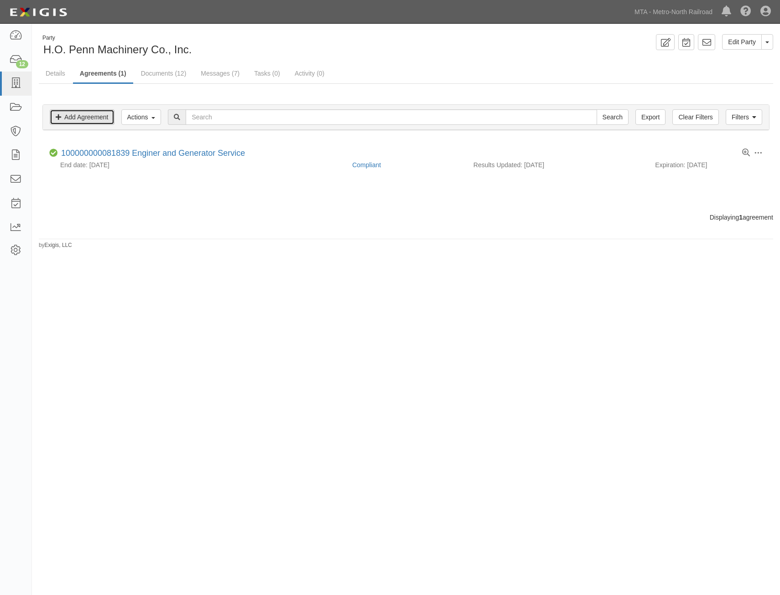
click at [72, 119] on link "Add Agreement" at bounding box center [82, 117] width 65 height 16
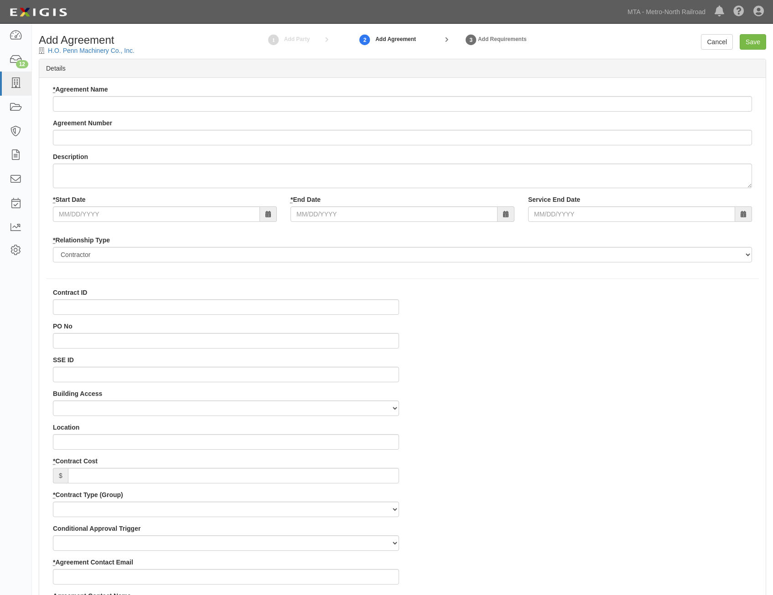
select select
click at [407, 100] on input "* Agreement Name" at bounding box center [402, 104] width 699 height 16
paste input "Generator Troubleshooting"
type input "Generator Troubleshooting"
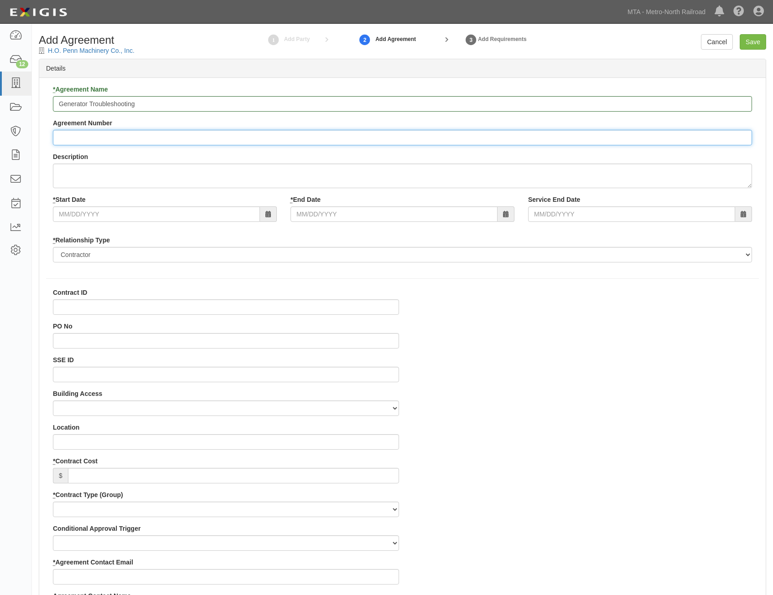
click at [168, 132] on input "Agreement Number" at bounding box center [402, 138] width 699 height 16
paste input "E271845"
type input "E271845"
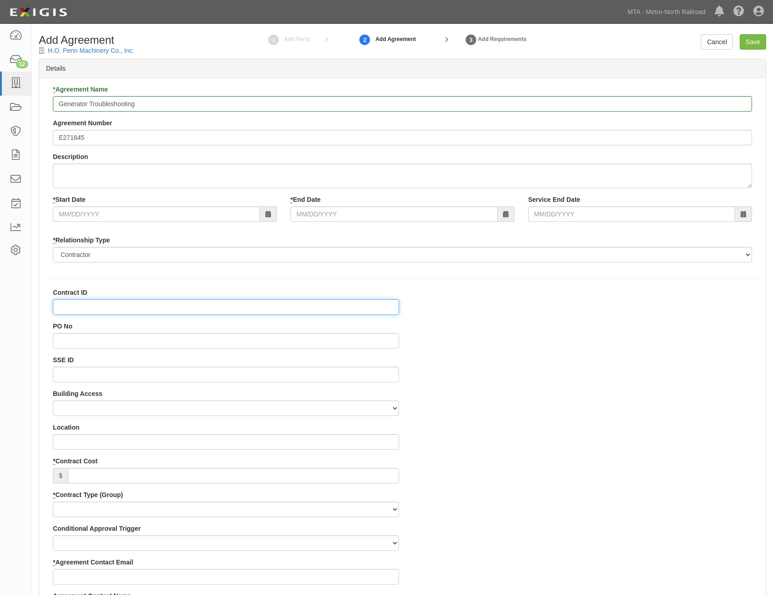
click at [205, 304] on input "Contract ID" at bounding box center [226, 308] width 346 height 16
paste input "E271845"
type input "E271845"
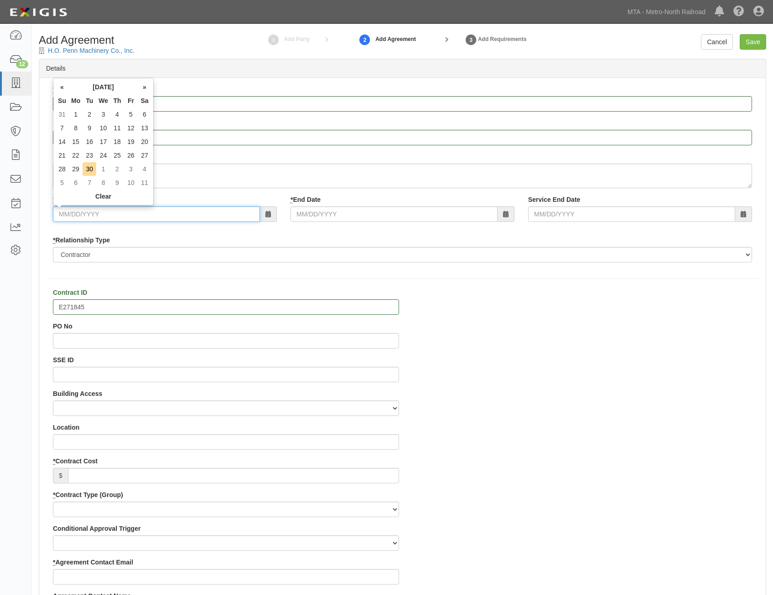
click at [186, 213] on input "* Start Date" at bounding box center [156, 215] width 207 height 16
type input "[DATE]"
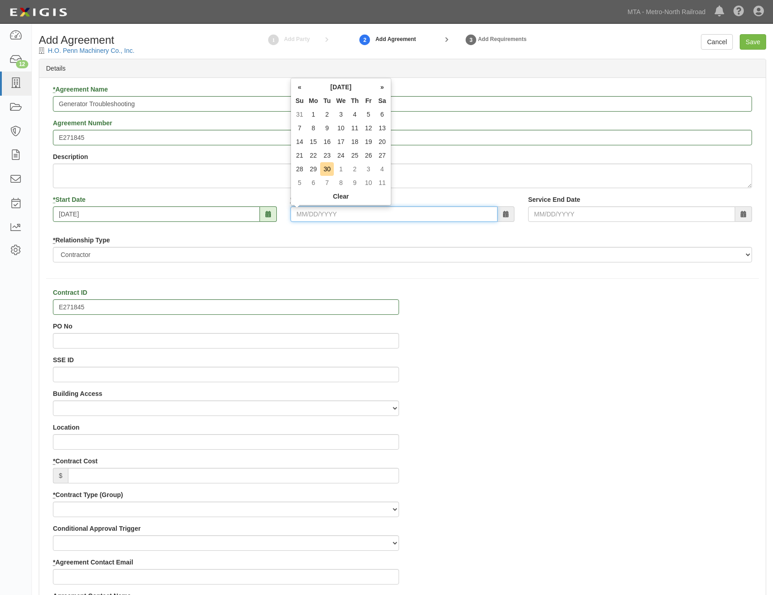
click at [450, 219] on input "* End Date" at bounding box center [393, 215] width 207 height 16
type input "[DATE]"
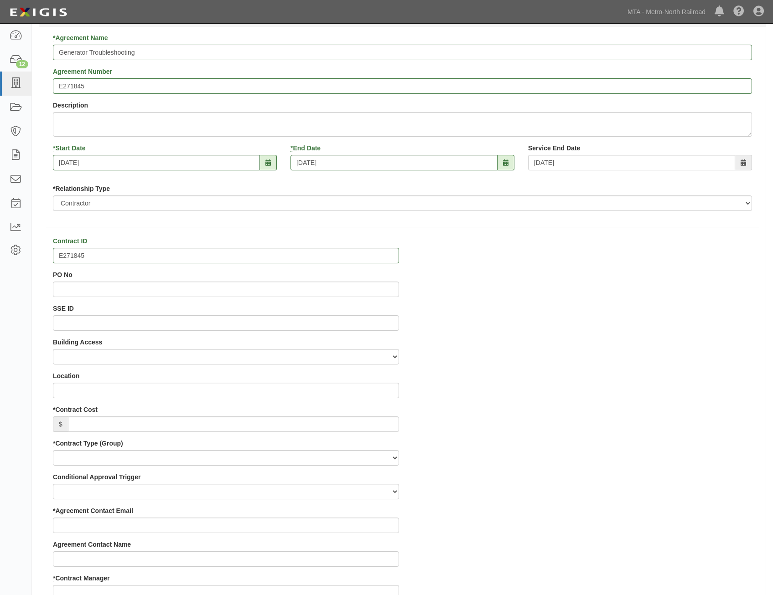
scroll to position [137, 0]
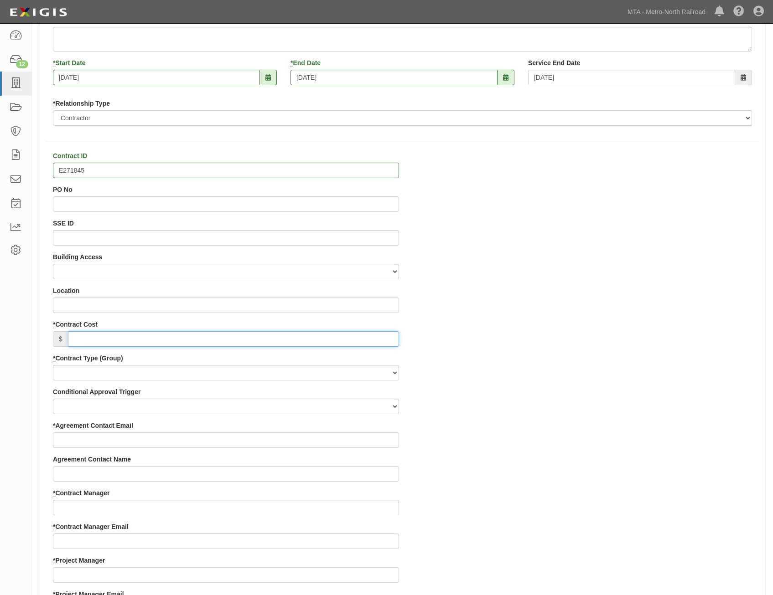
click at [342, 339] on input "* Contract Cost" at bounding box center [233, 339] width 331 height 16
paste input "2,892"
type input "2,892"
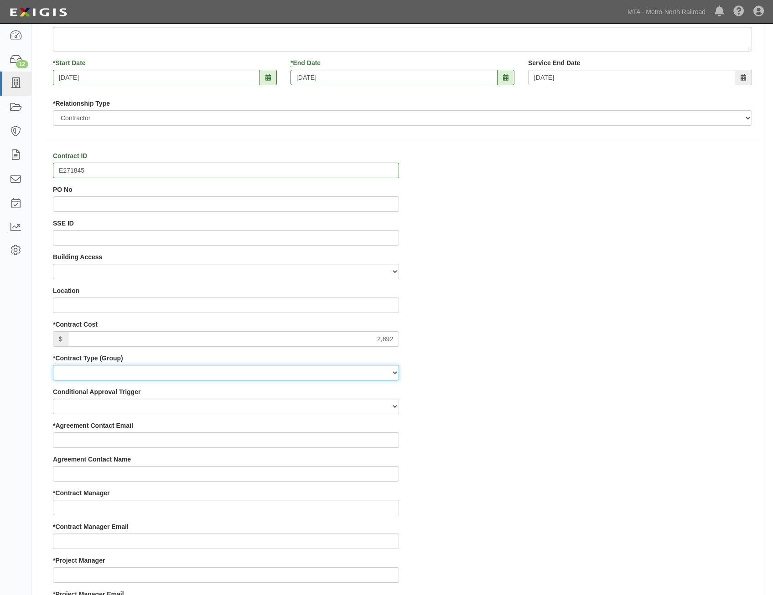
click at [384, 377] on select "Capital Operating Not for Benefit (incls. FA, Entry Permits) Real Estate Other" at bounding box center [226, 373] width 346 height 16
select select "112"
click at [53, 365] on select "Capital Operating Not for Benefit (incls. FA, Entry Permits) Real Estate Other" at bounding box center [226, 373] width 346 height 16
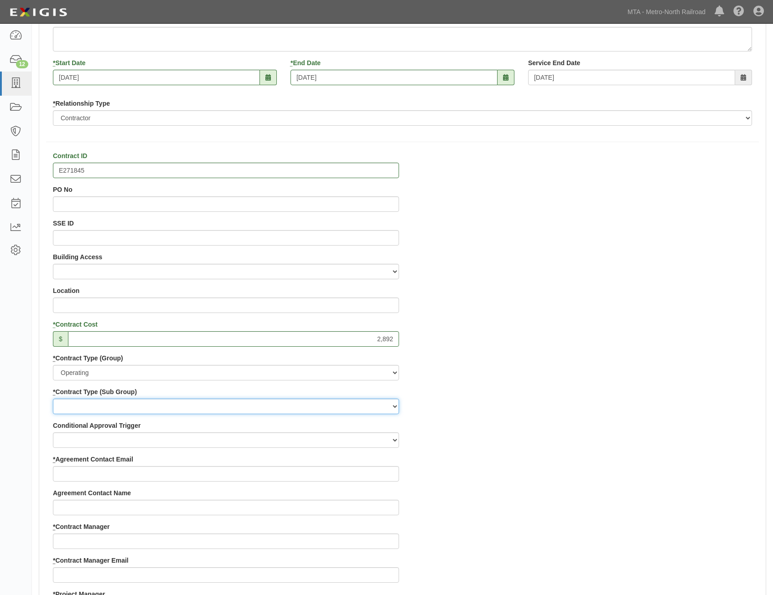
click at [367, 404] on select "Construction Loan / Test and Demo Maintenance Painting Personal Services Contra…" at bounding box center [226, 407] width 346 height 16
select select "205"
click at [53, 399] on select "Construction Loan / Test and Demo Maintenance Painting Personal Services Contra…" at bounding box center [226, 407] width 346 height 16
click at [578, 424] on div "Contract ID E271845 PO No SSE ID Building Access 2 Broadway 341/345/347 BREP 33…" at bounding box center [402, 589] width 726 height 877
